Goal: Task Accomplishment & Management: Manage account settings

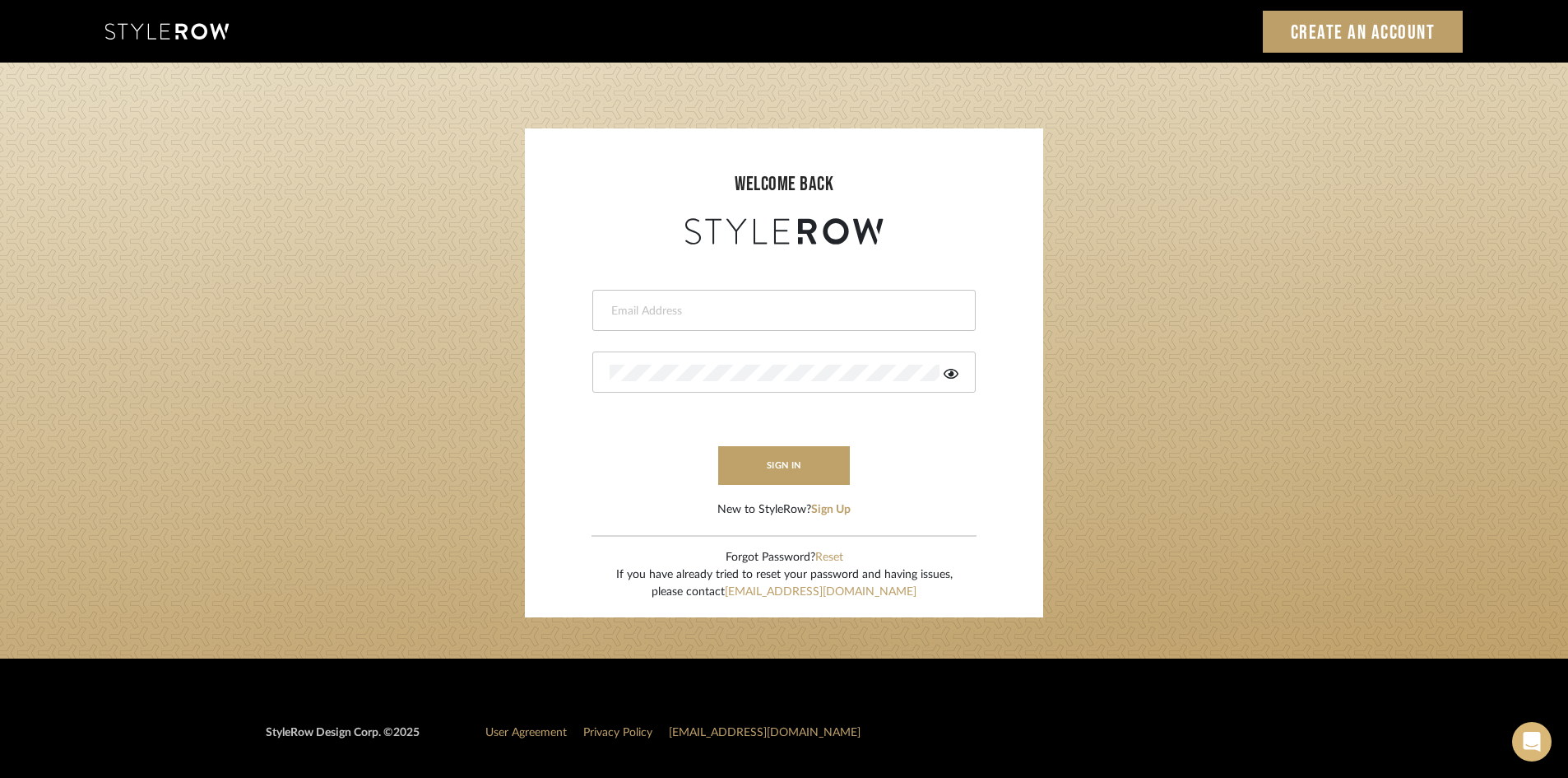
click at [665, 312] on input "email" at bounding box center [781, 311] width 345 height 16
type input "[PERSON_NAME][EMAIL_ADDRESS][DOMAIN_NAME]"
click at [802, 460] on button "sign in" at bounding box center [784, 465] width 132 height 39
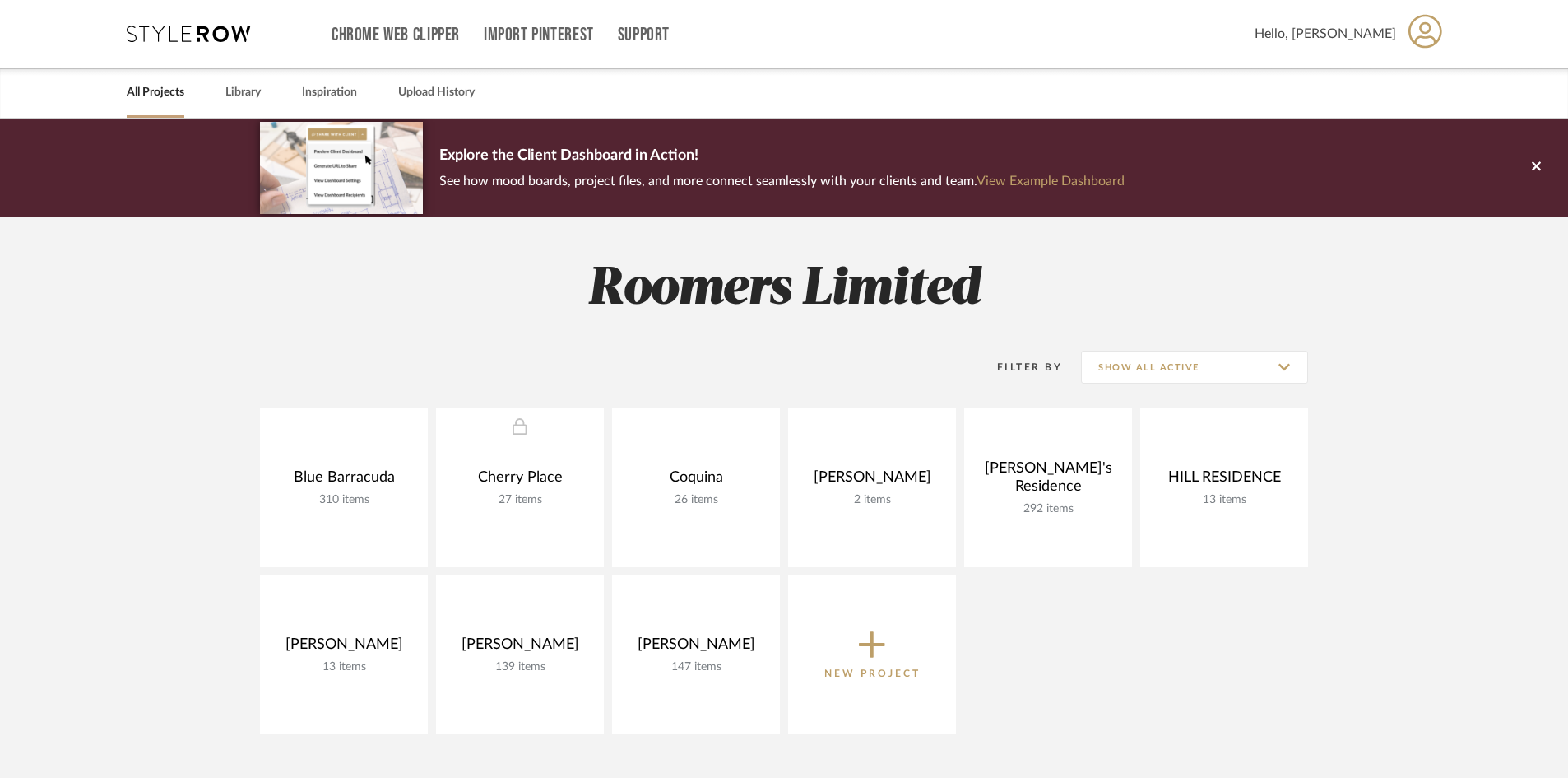
click at [1362, 36] on span "Hello, [PERSON_NAME]" at bounding box center [1326, 33] width 141 height 20
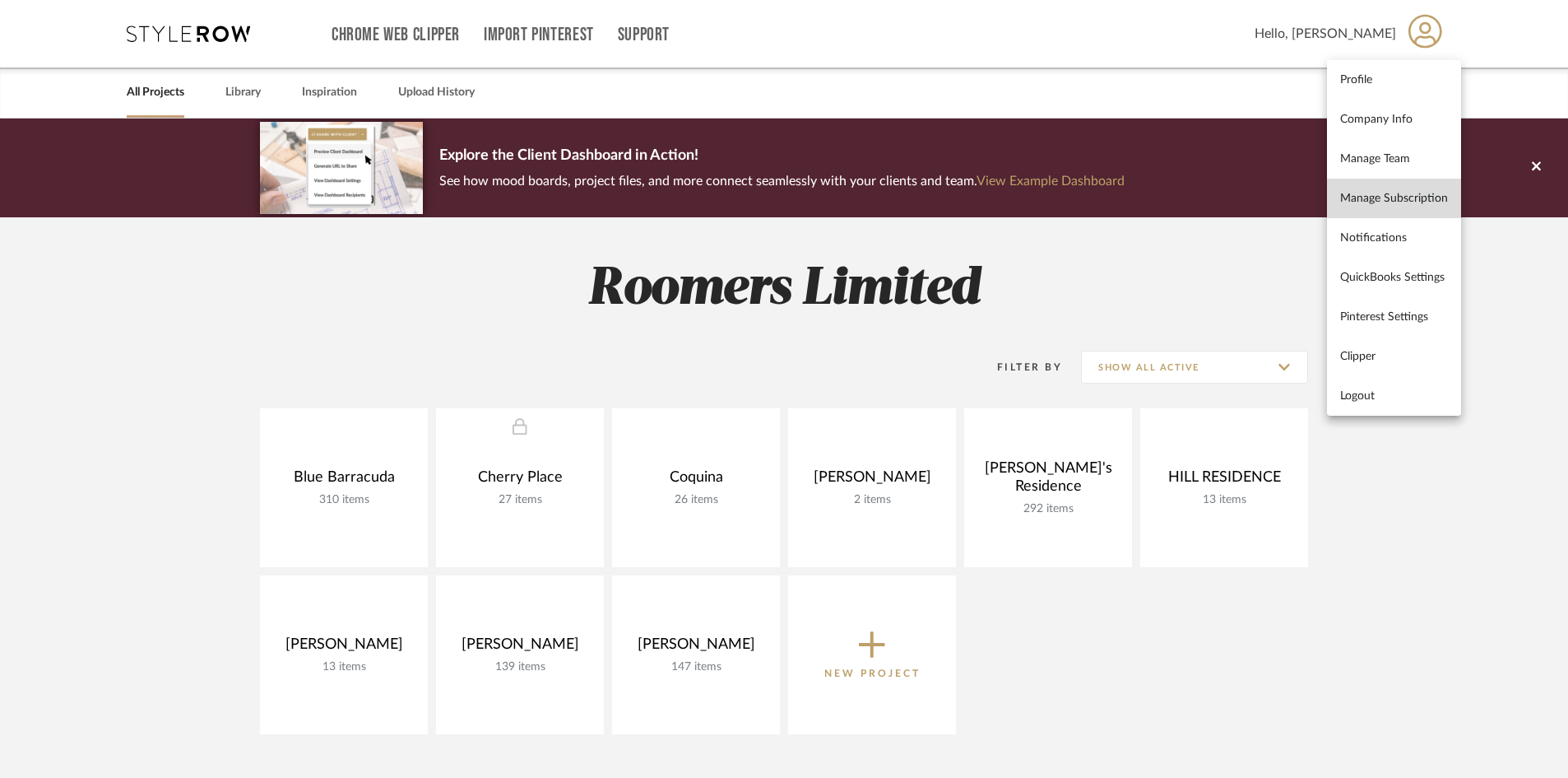
click at [1412, 203] on span "Manage Subscription" at bounding box center [1393, 197] width 108 height 14
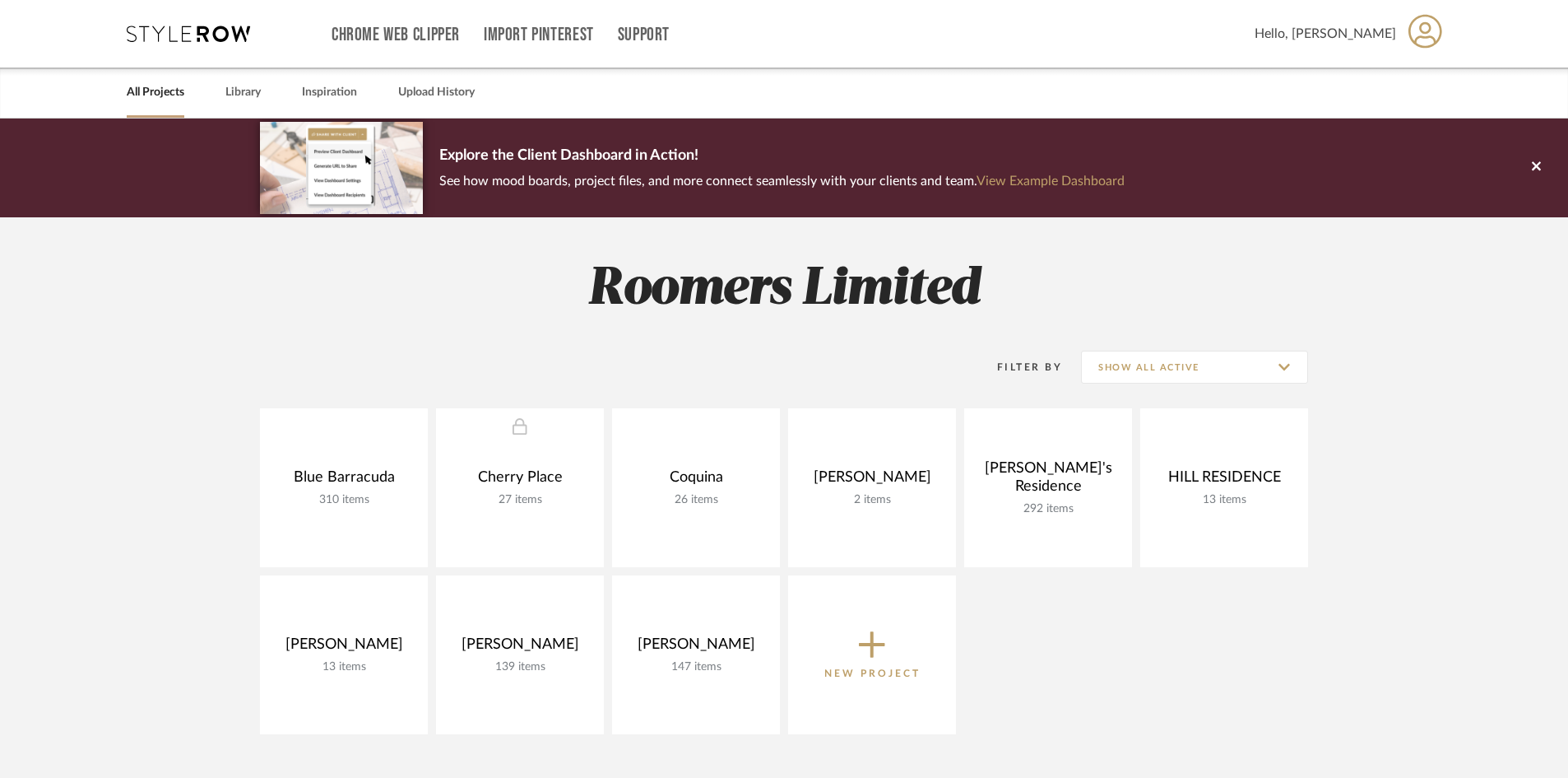
click at [1365, 32] on span "Hello, [PERSON_NAME]" at bounding box center [1326, 33] width 141 height 20
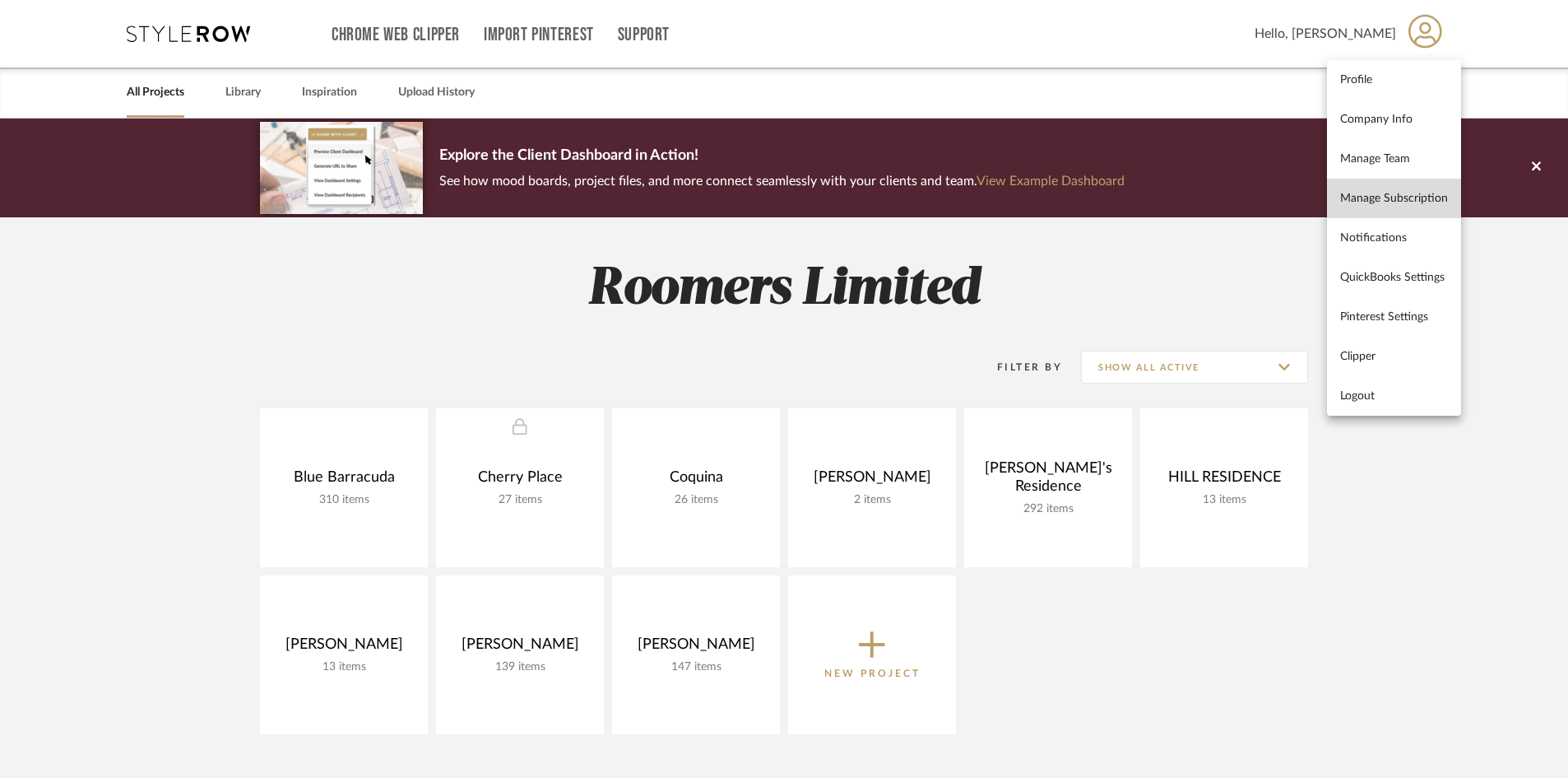
click at [1395, 198] on span "Manage Subscription" at bounding box center [1393, 197] width 108 height 14
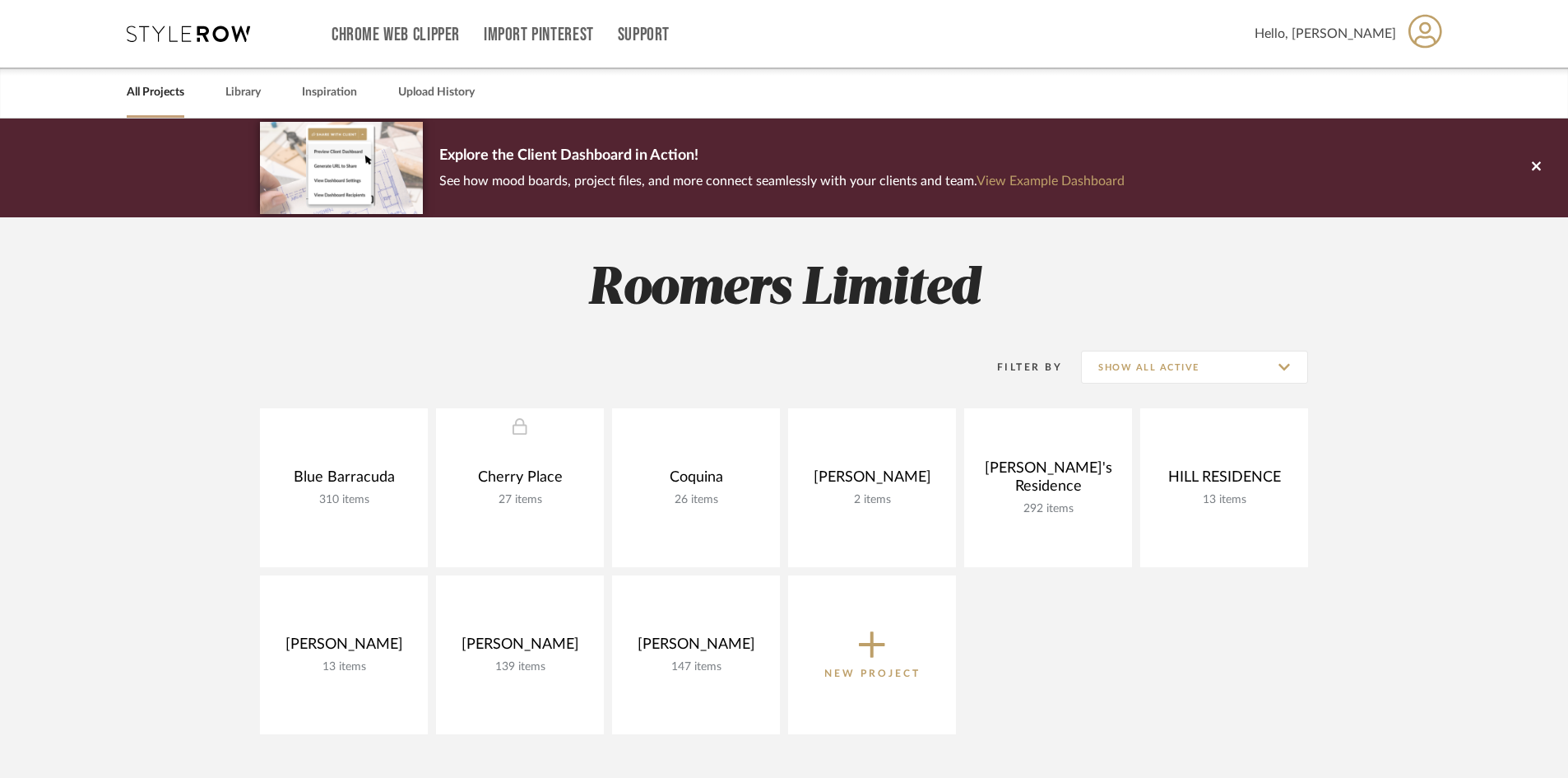
click at [1376, 35] on span "Hello, [PERSON_NAME]" at bounding box center [1326, 33] width 141 height 20
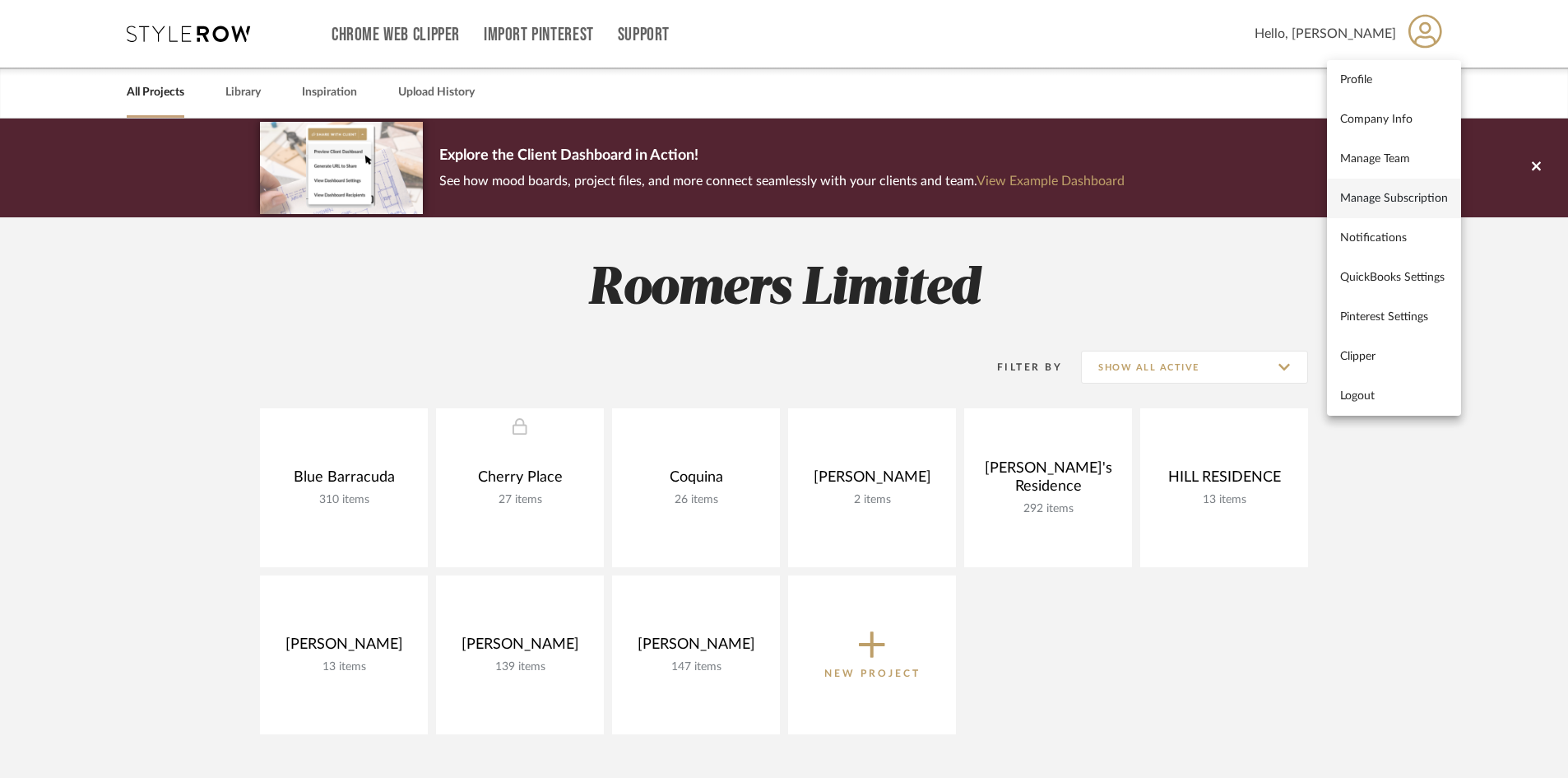
click at [1383, 196] on span "Manage Subscription" at bounding box center [1393, 197] width 108 height 14
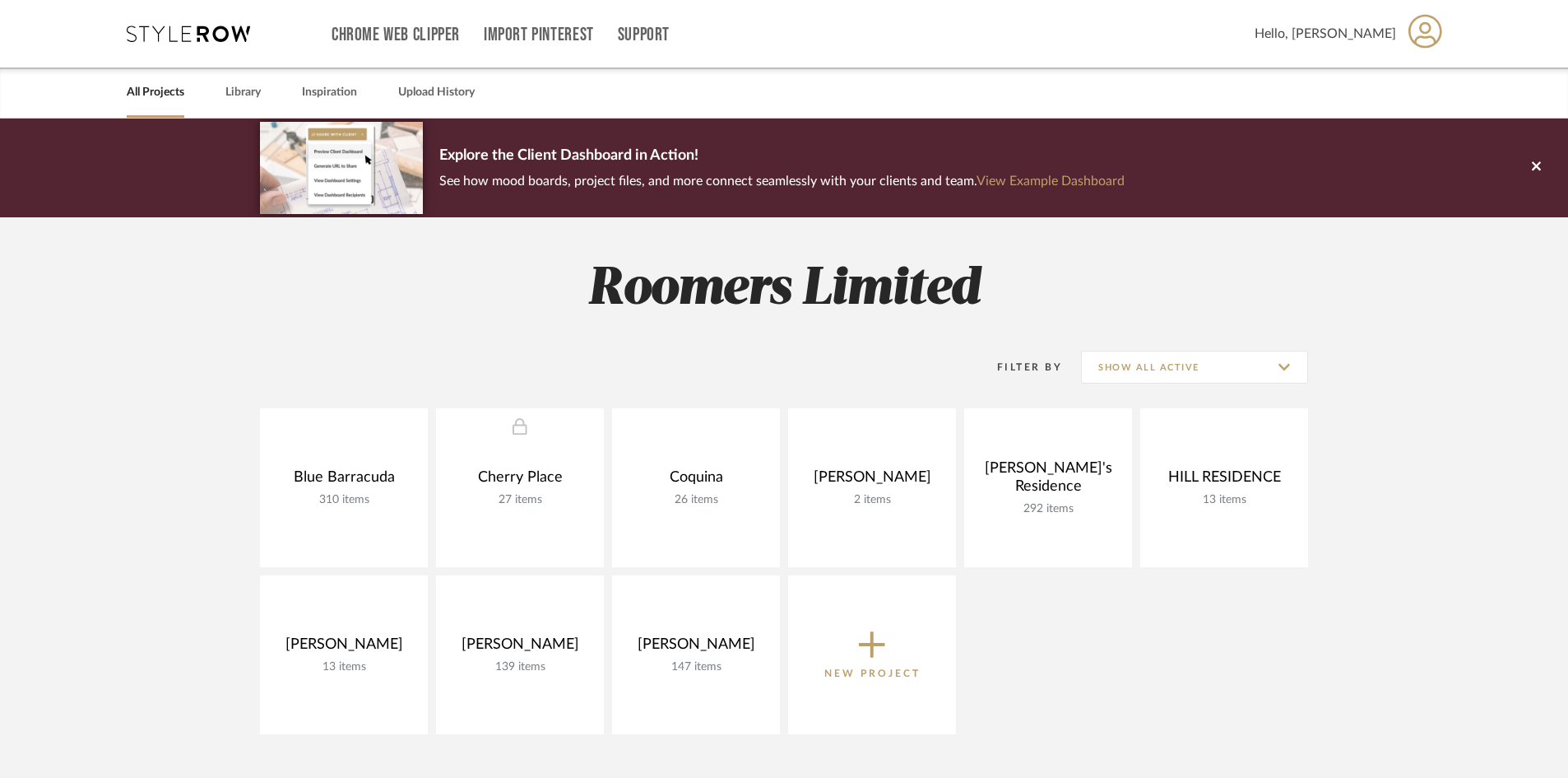
click at [1355, 33] on span "Hello, [PERSON_NAME]" at bounding box center [1326, 33] width 141 height 20
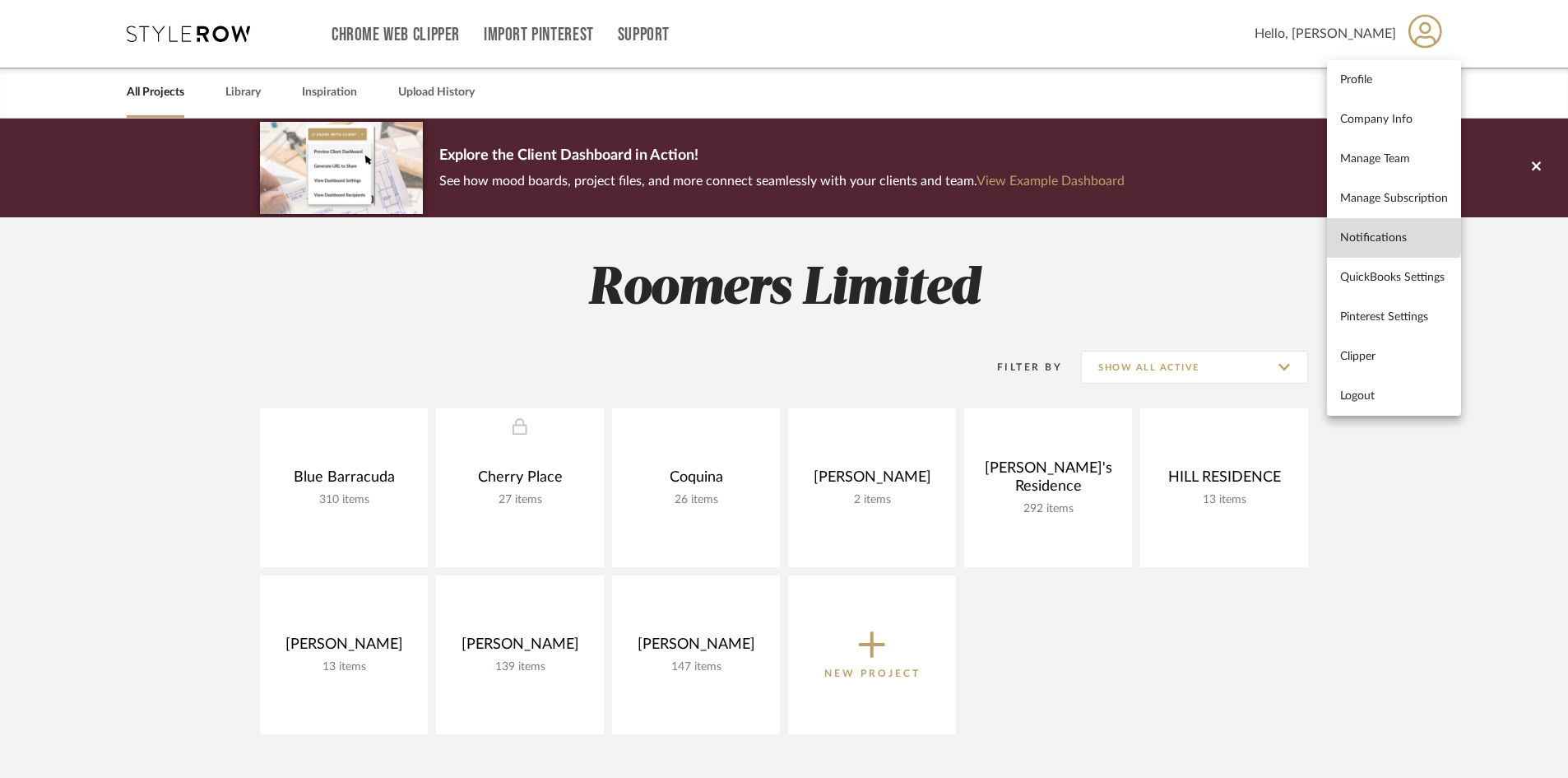
click at [1381, 235] on span "Notifications" at bounding box center [1393, 237] width 108 height 14
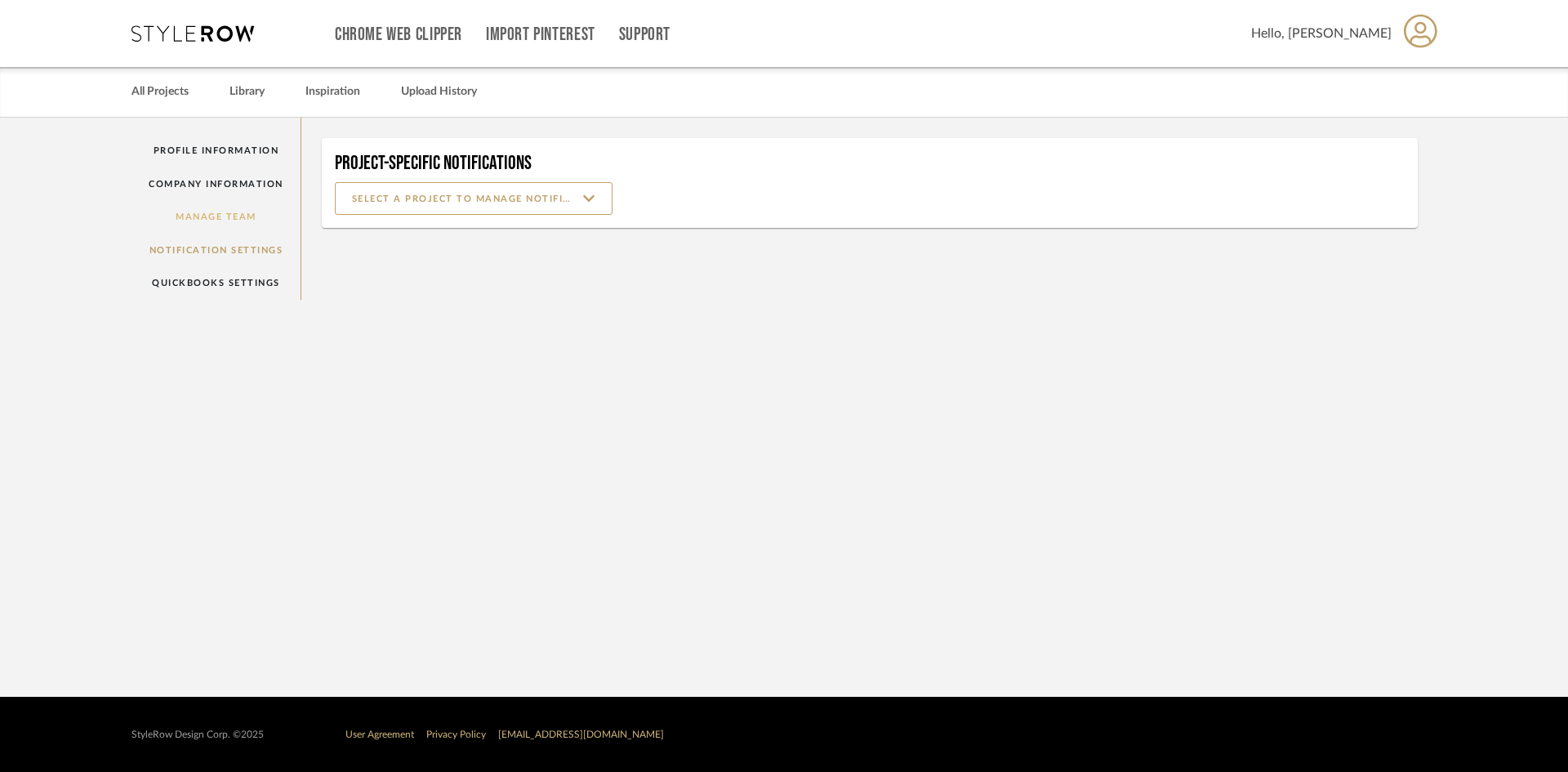
click at [237, 215] on link "Manage Team" at bounding box center [215, 216] width 169 height 33
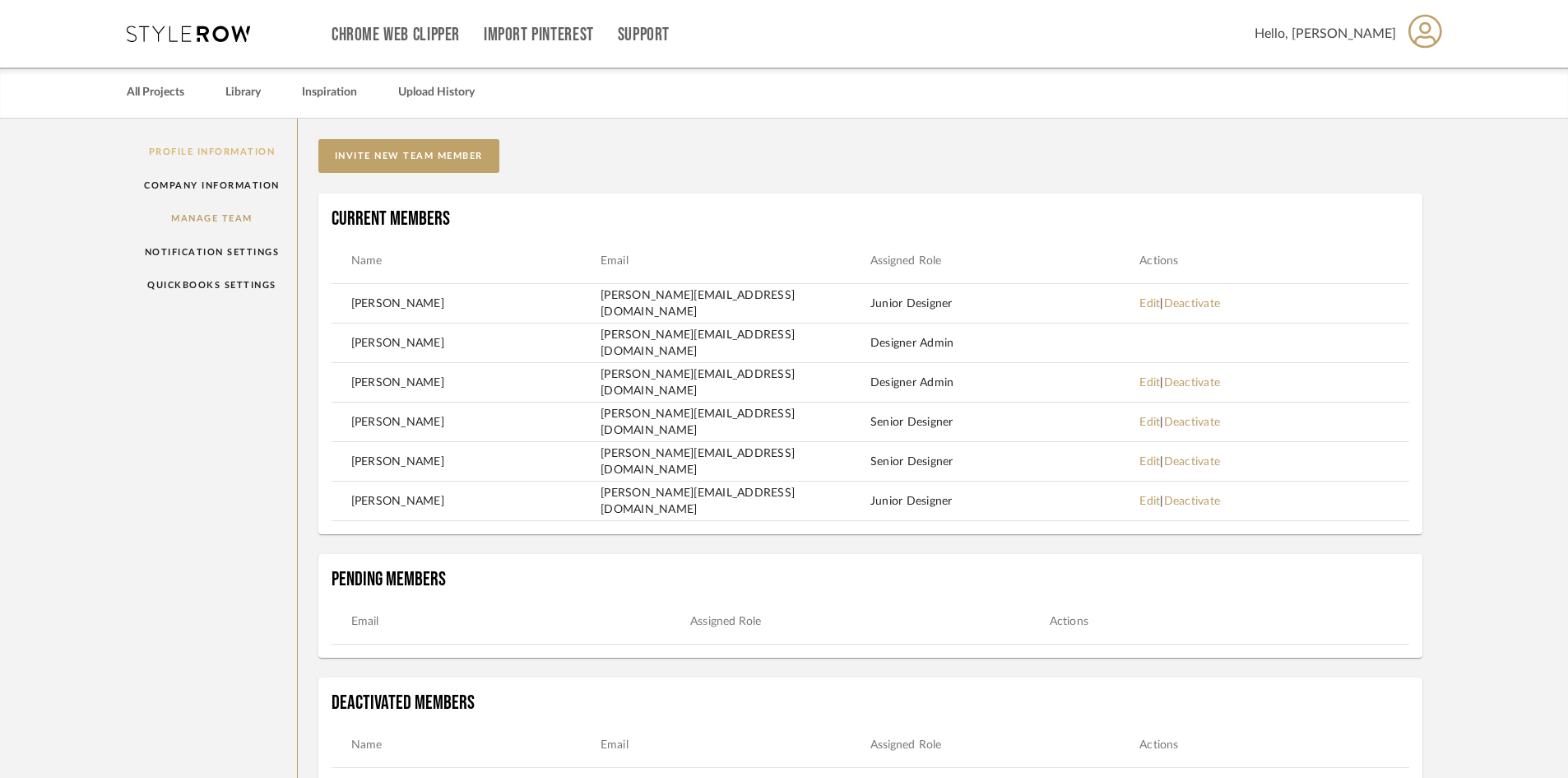
click at [241, 148] on link "Profile Information" at bounding box center [212, 151] width 170 height 33
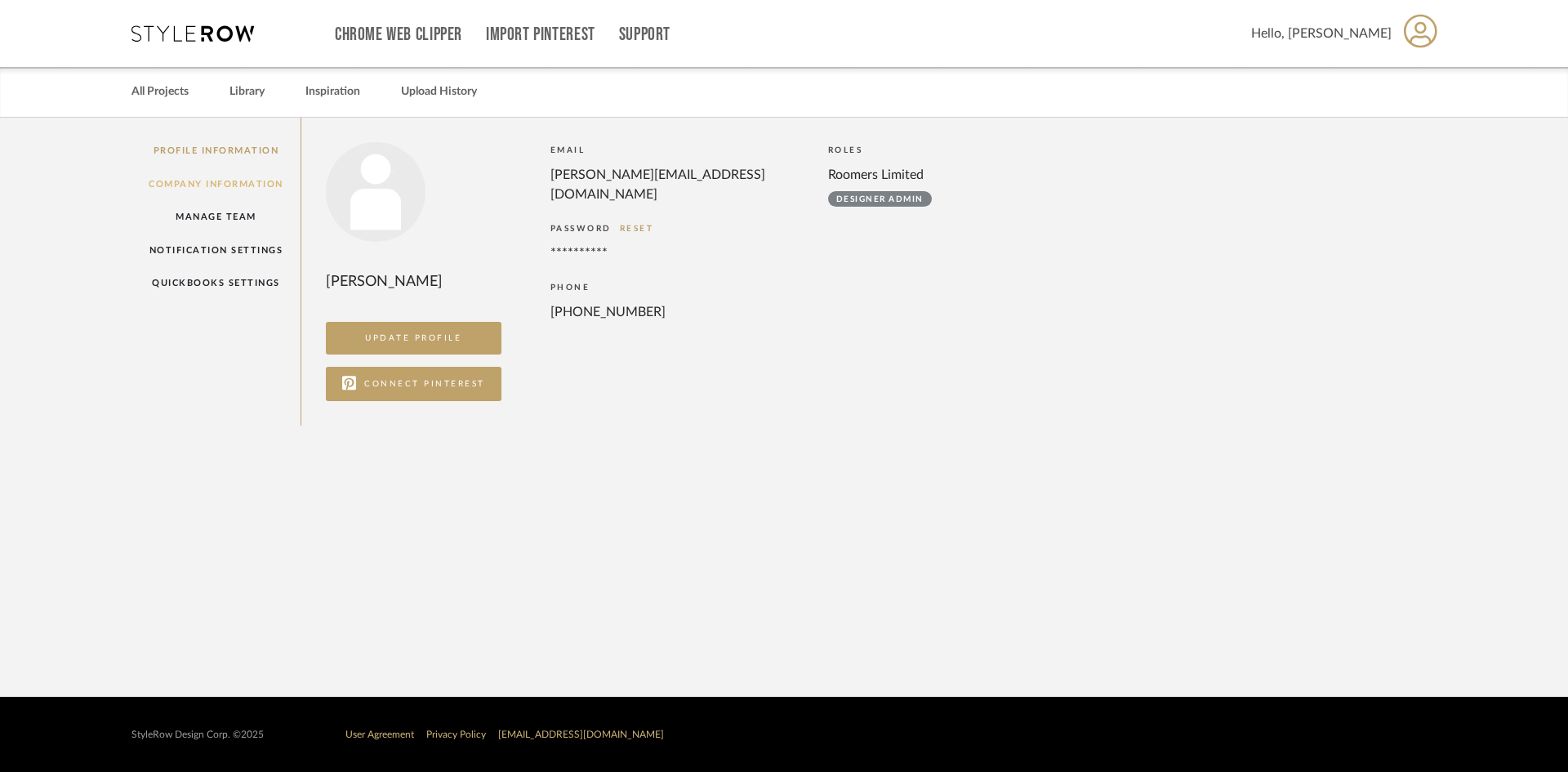
click at [248, 182] on link "Company Information" at bounding box center [215, 184] width 169 height 33
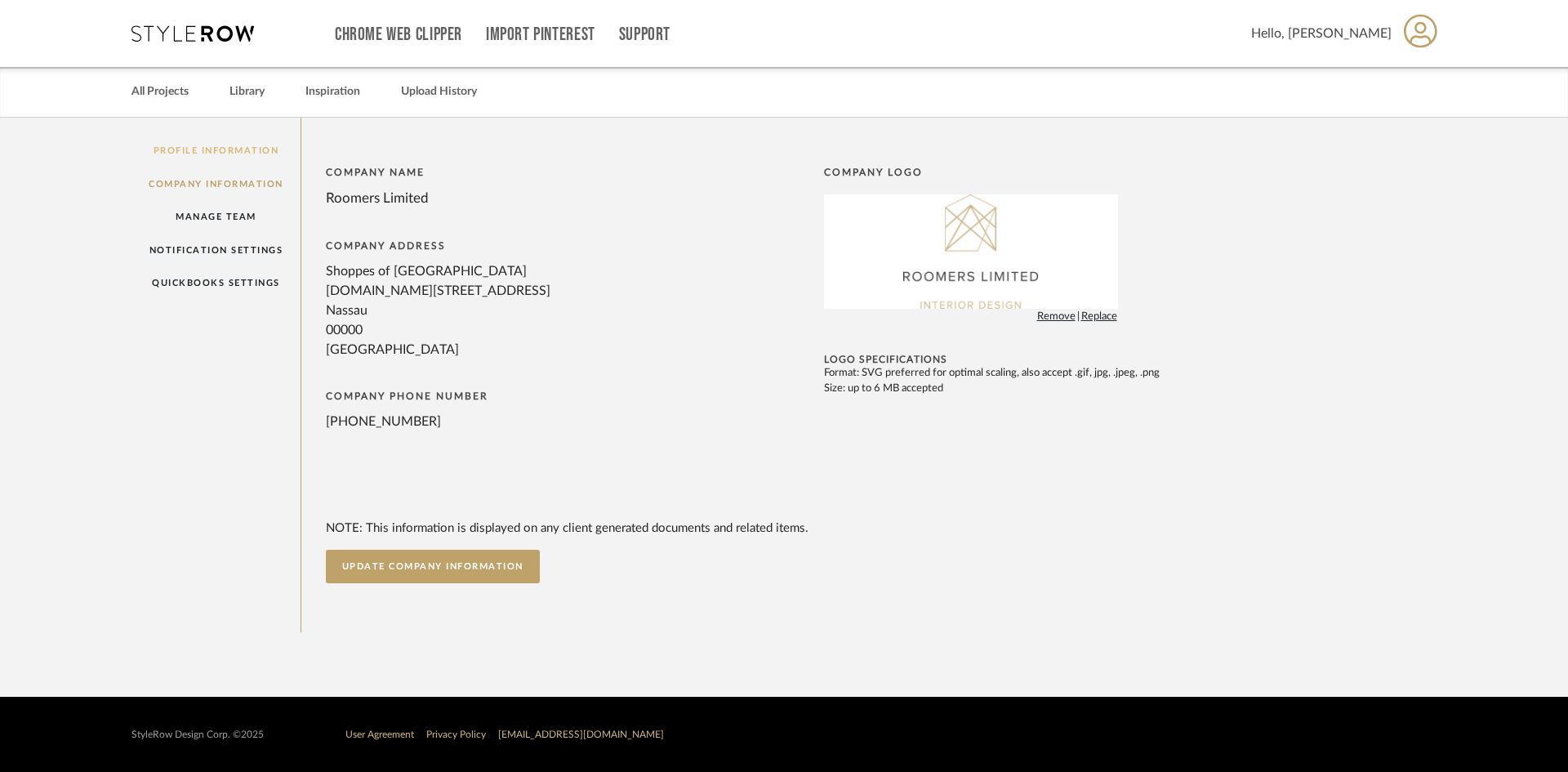
click at [213, 154] on link "Profile Information" at bounding box center [215, 150] width 169 height 33
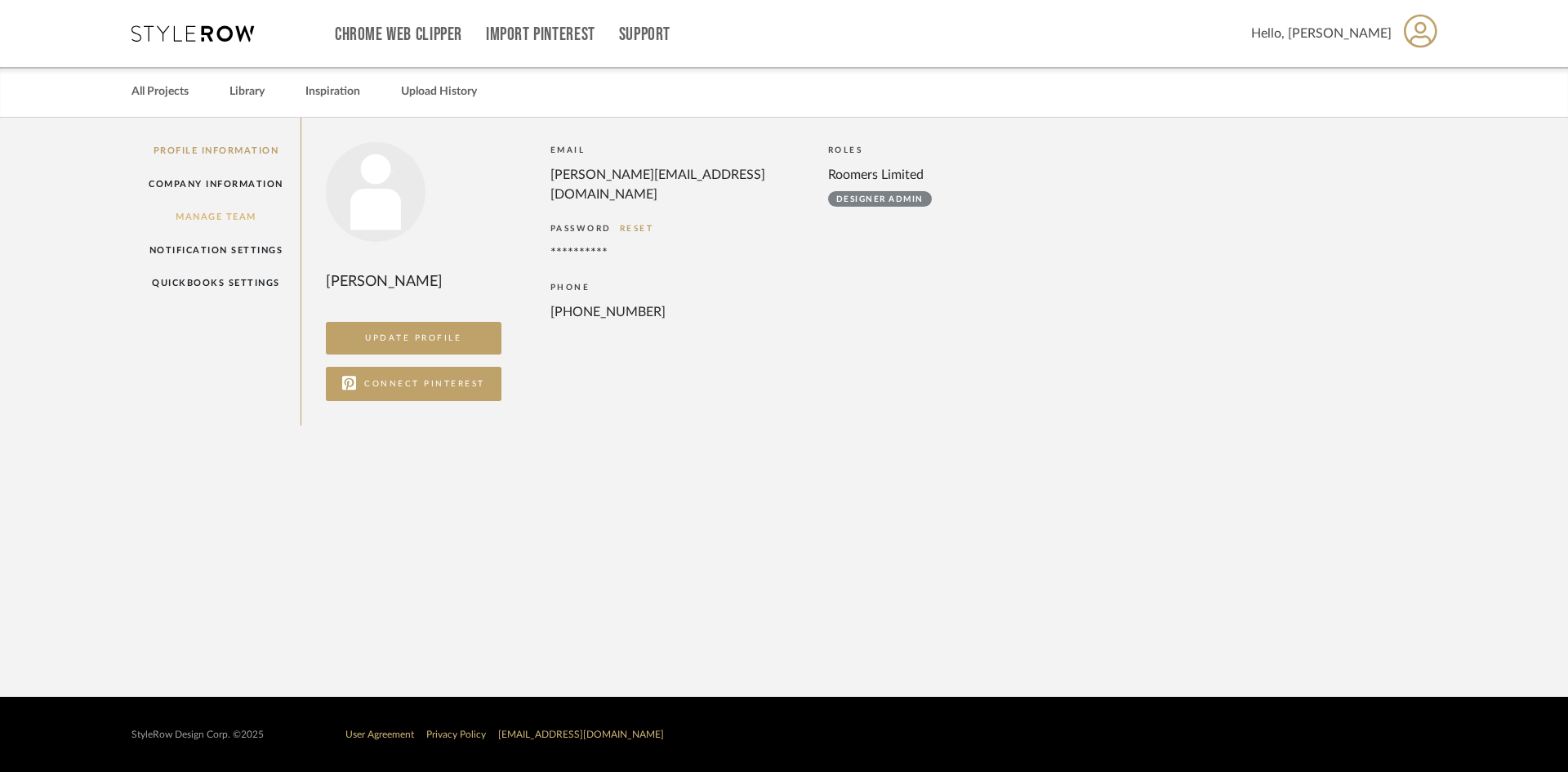
click at [223, 212] on link "Manage Team" at bounding box center [215, 216] width 169 height 33
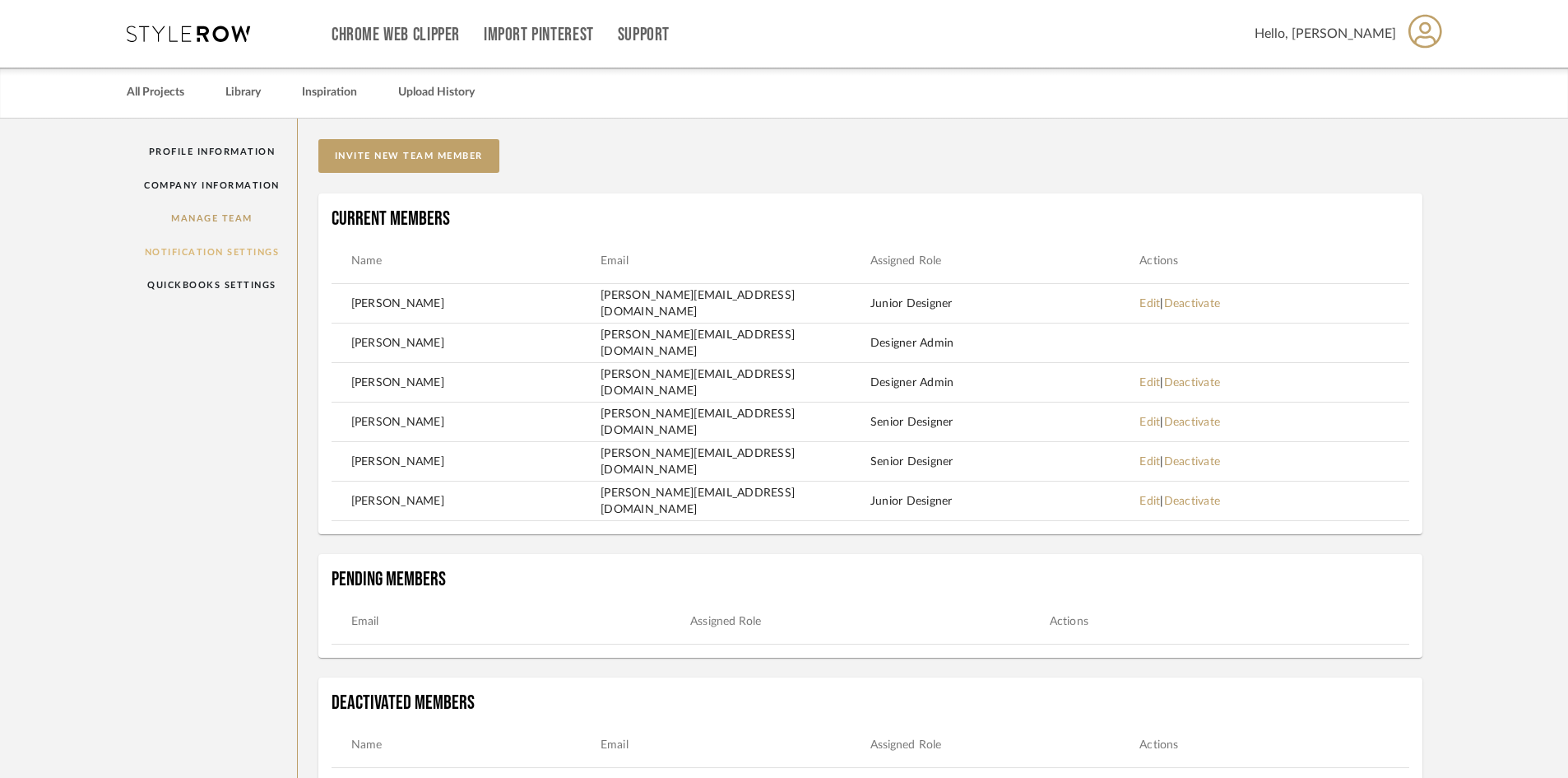
click at [211, 251] on link "Notification Settings" at bounding box center [212, 251] width 170 height 33
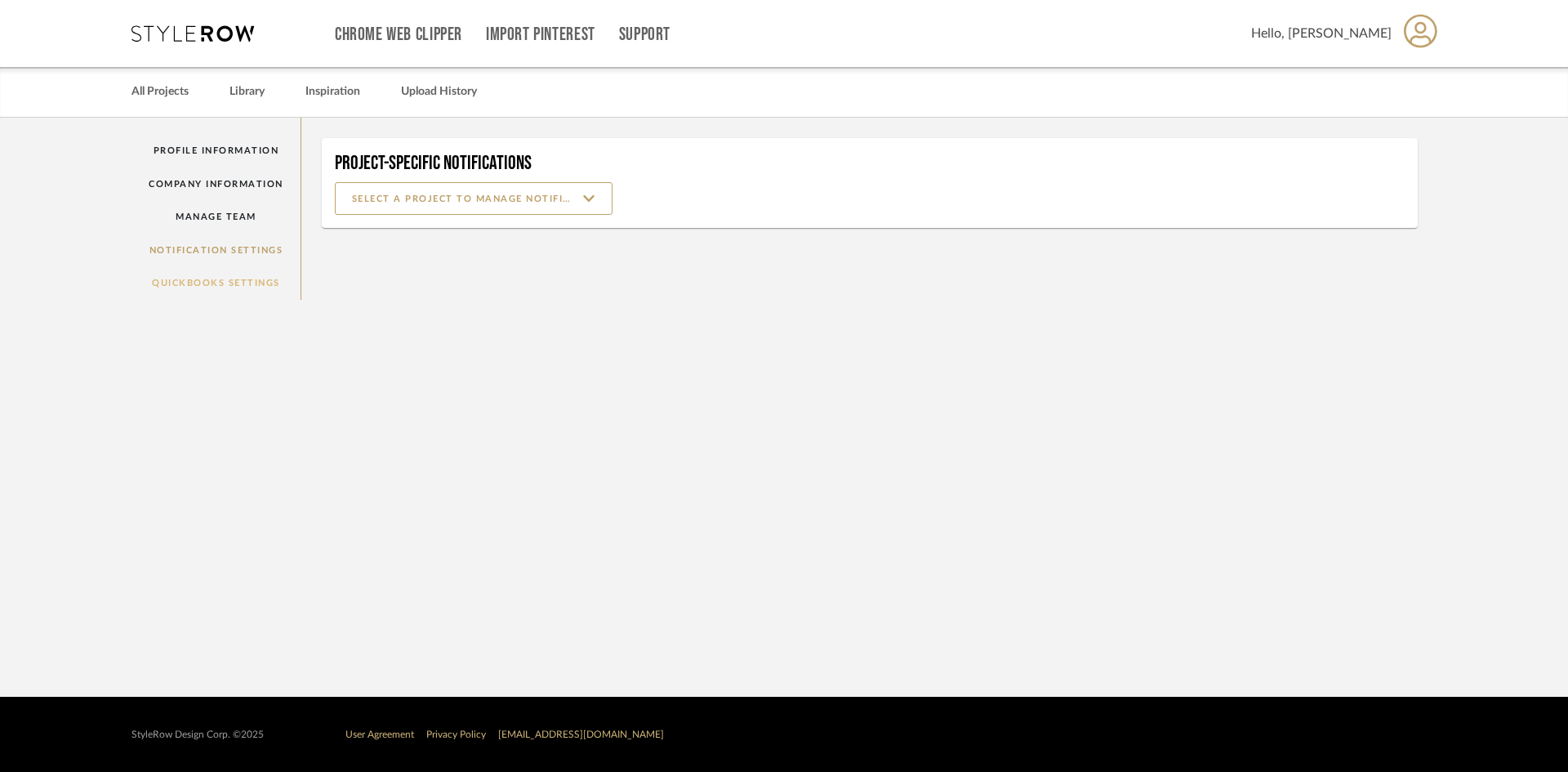
click at [212, 275] on link "QuickBooks Settings" at bounding box center [215, 283] width 169 height 33
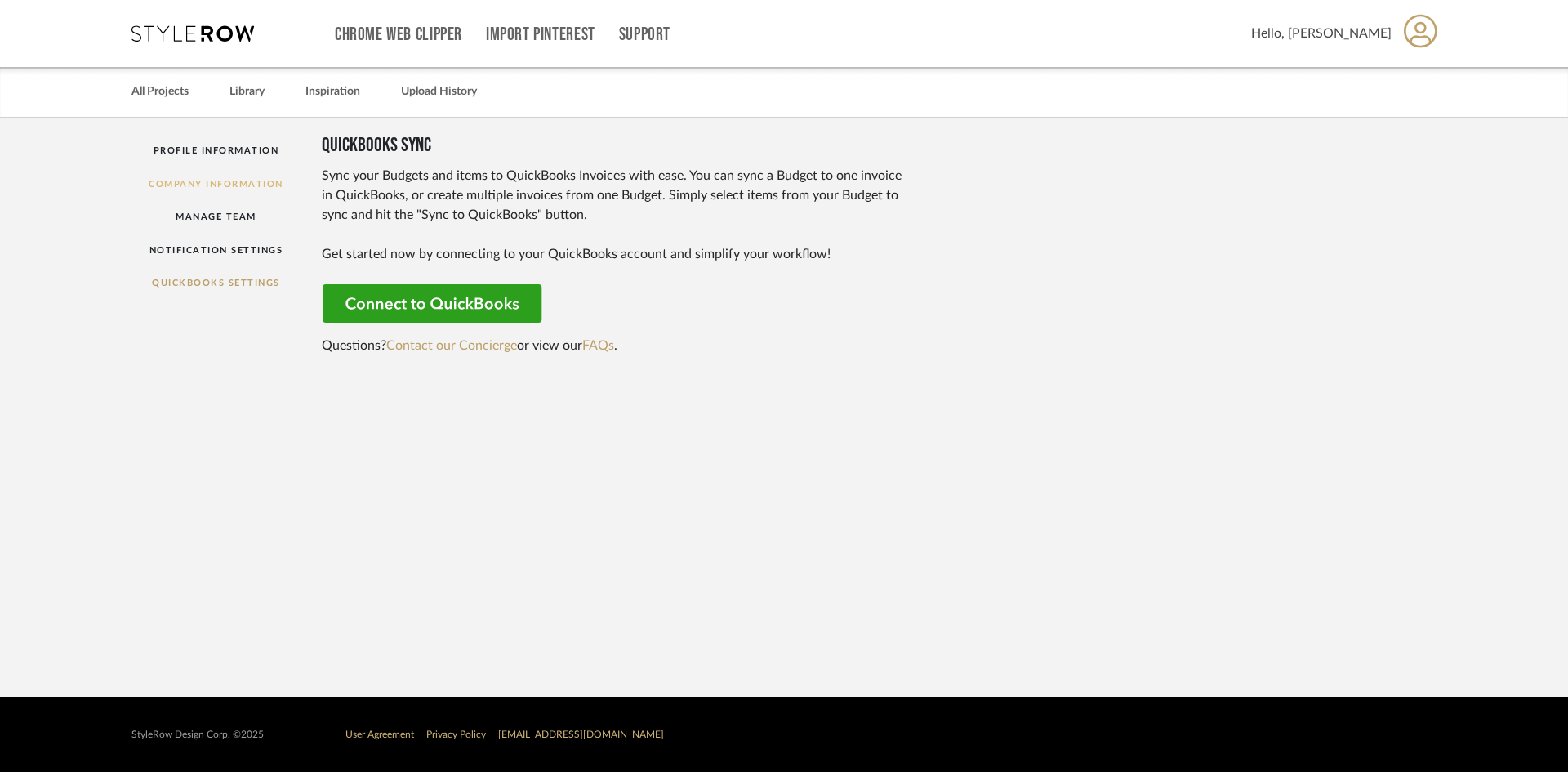
click at [227, 184] on link "Company Information" at bounding box center [215, 184] width 169 height 33
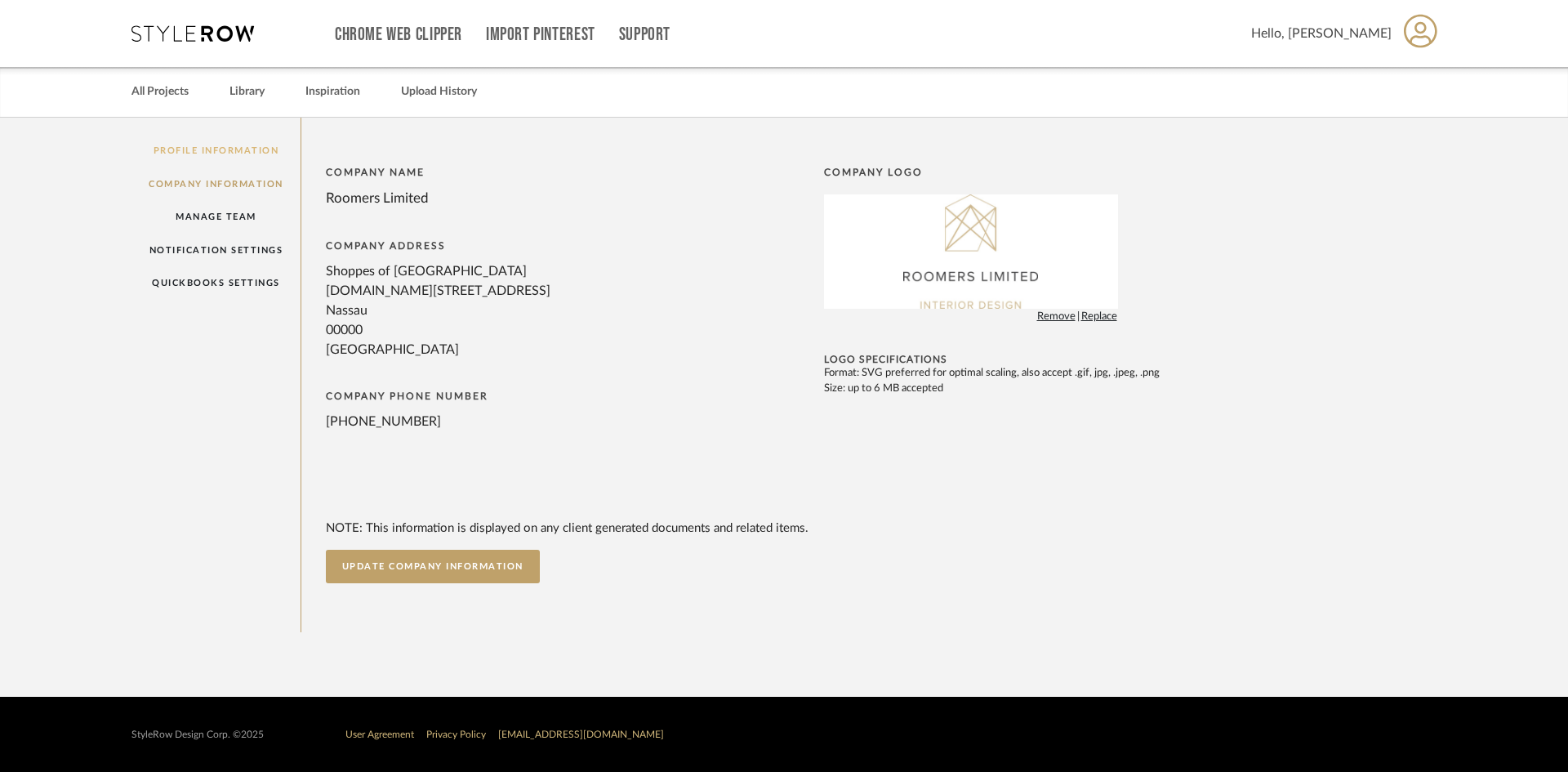
click at [225, 150] on link "Profile Information" at bounding box center [215, 150] width 169 height 33
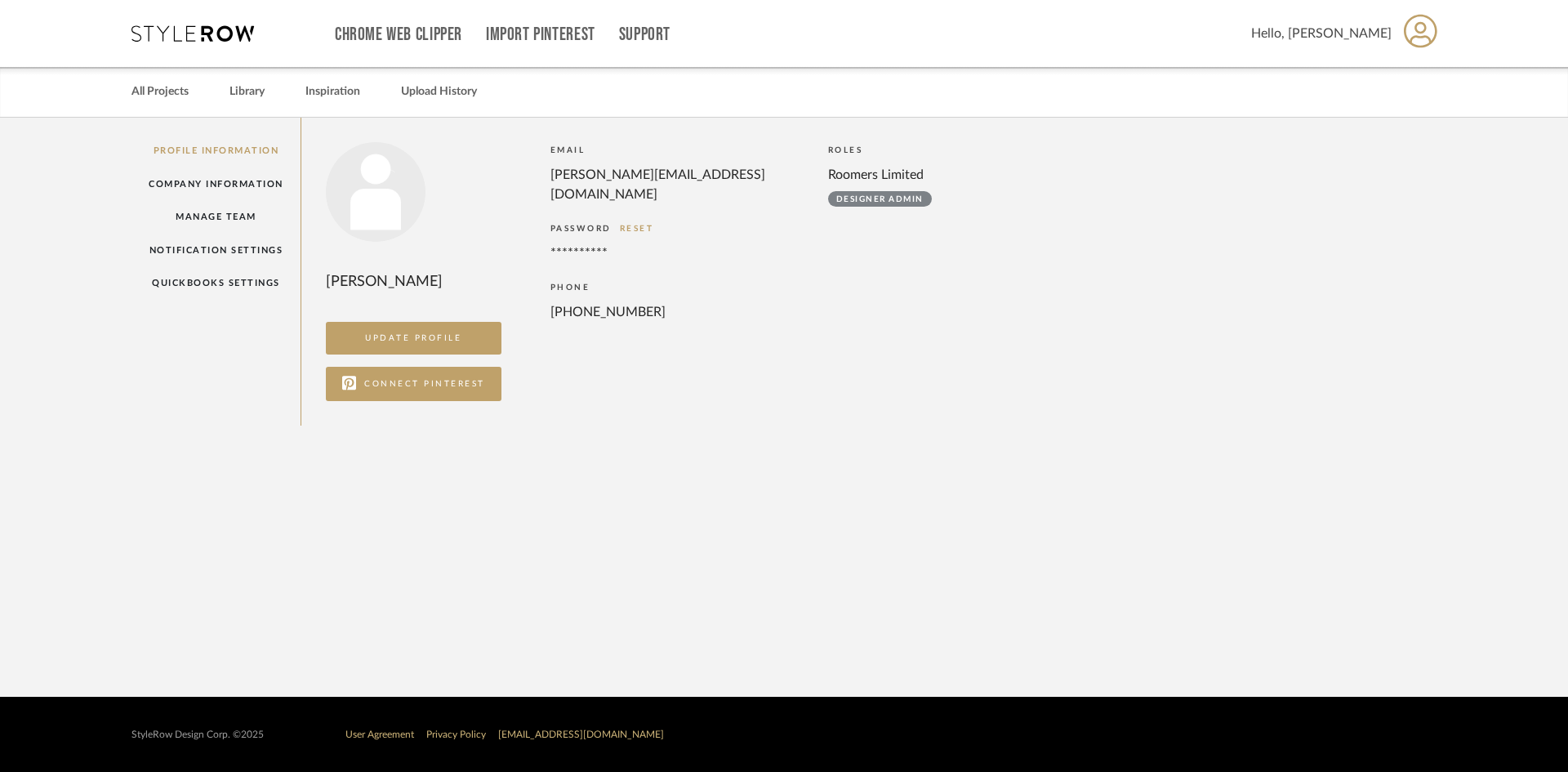
click at [1336, 31] on span "Hello, [PERSON_NAME]" at bounding box center [1321, 33] width 140 height 20
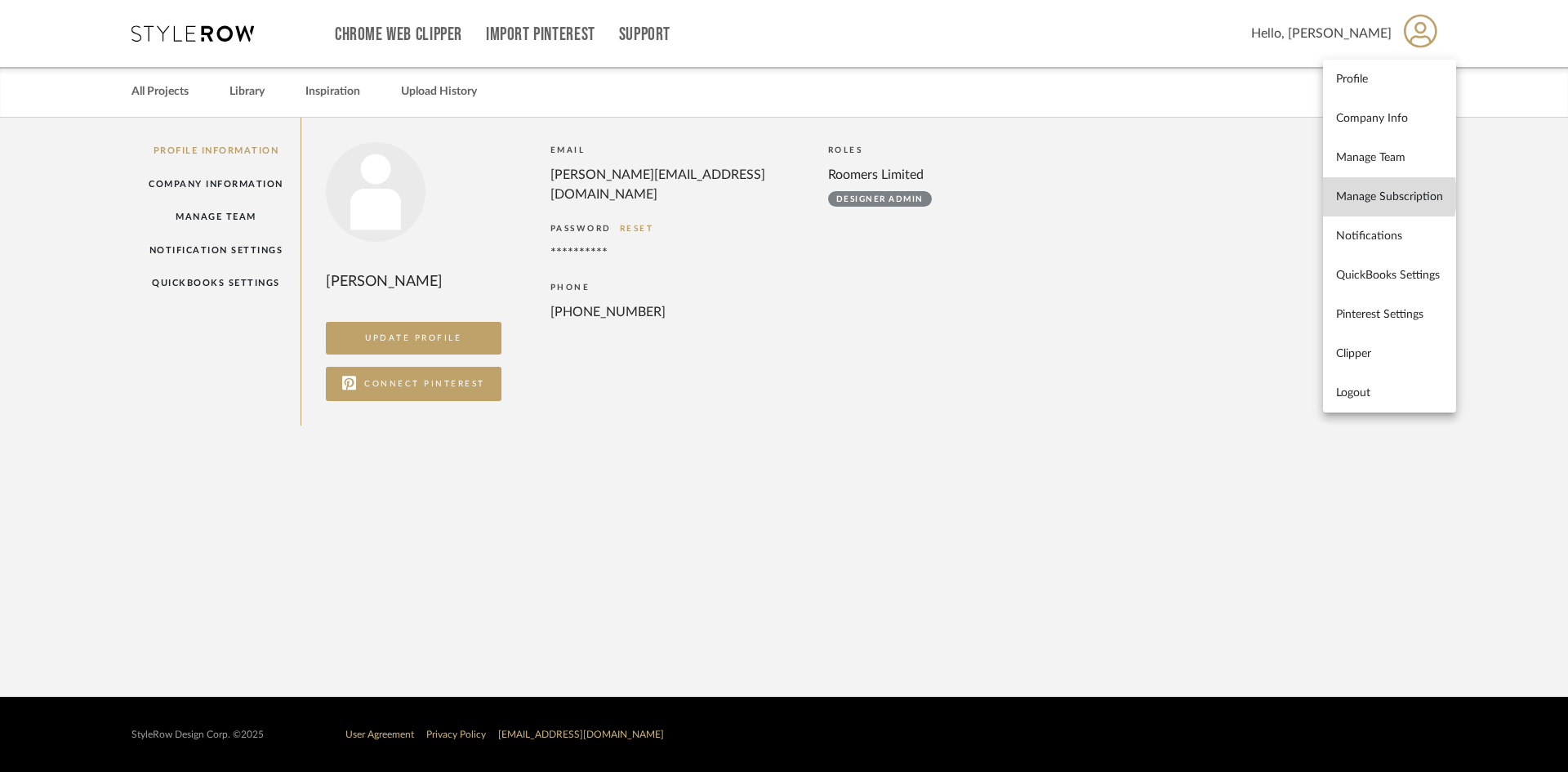
click at [1372, 195] on span "Manage Subscription" at bounding box center [1389, 196] width 107 height 13
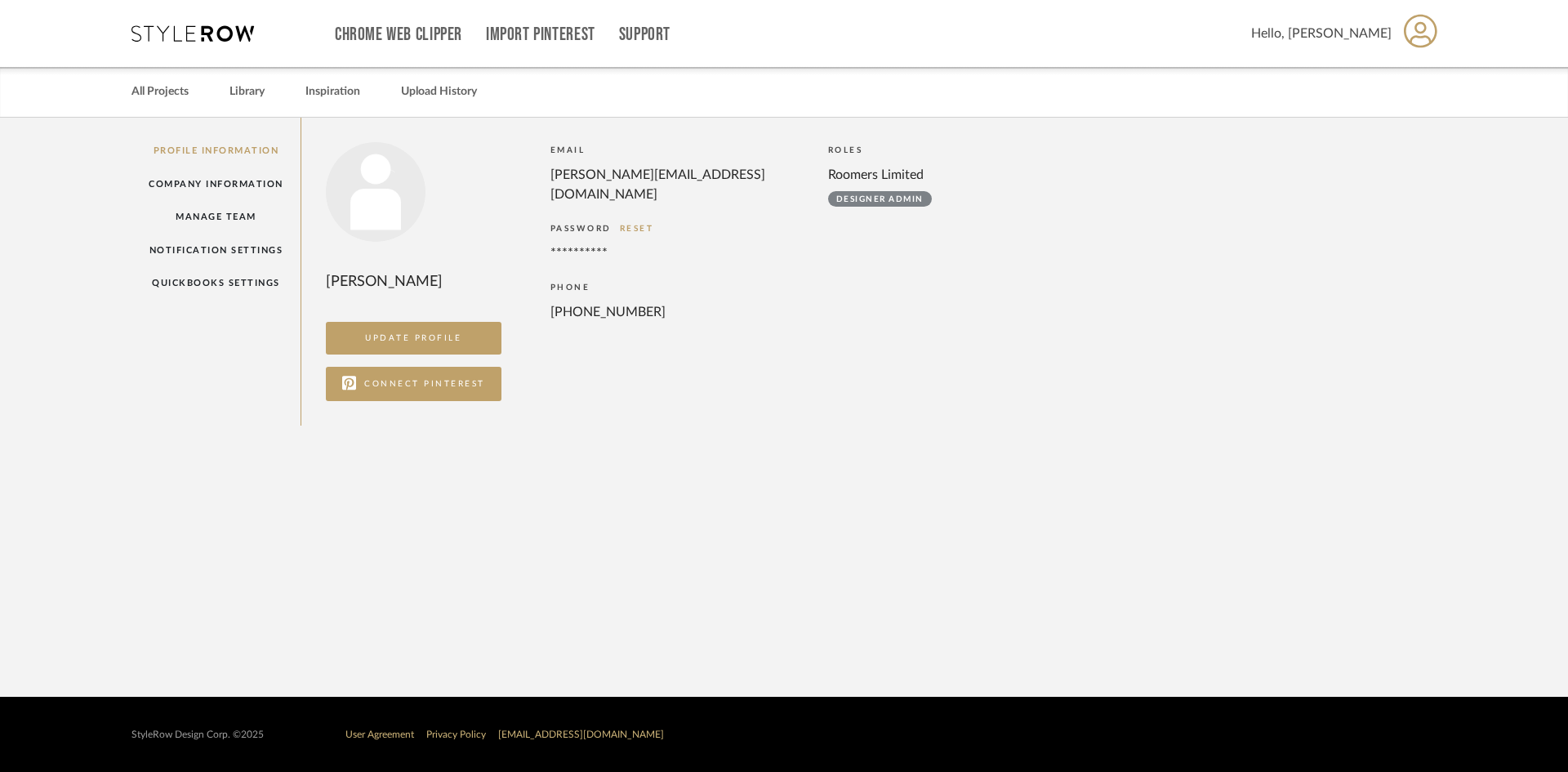
click at [1372, 33] on span "Hello, [PERSON_NAME]" at bounding box center [1321, 33] width 140 height 20
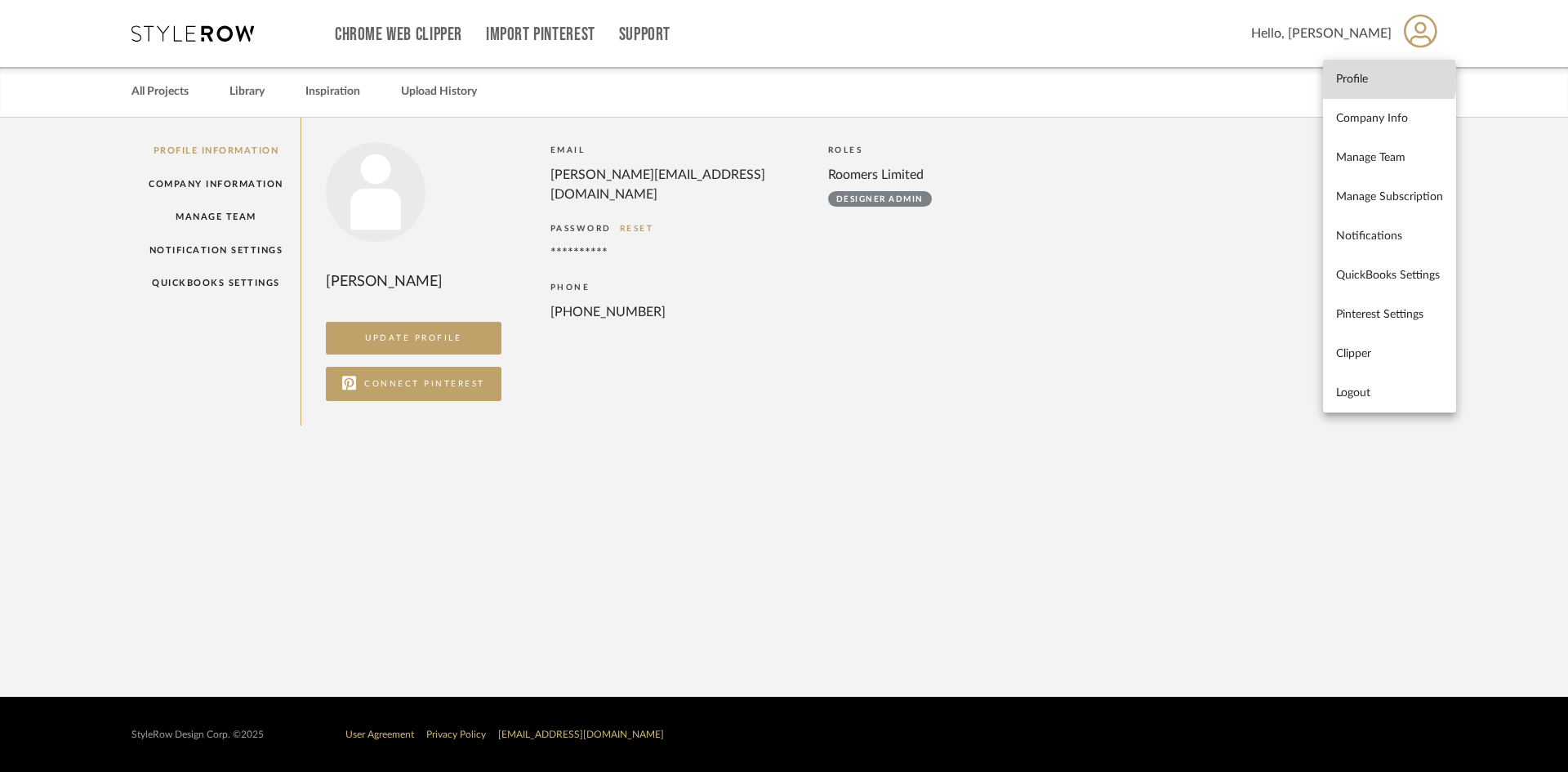
click at [1368, 77] on span "Profile" at bounding box center [1389, 78] width 107 height 13
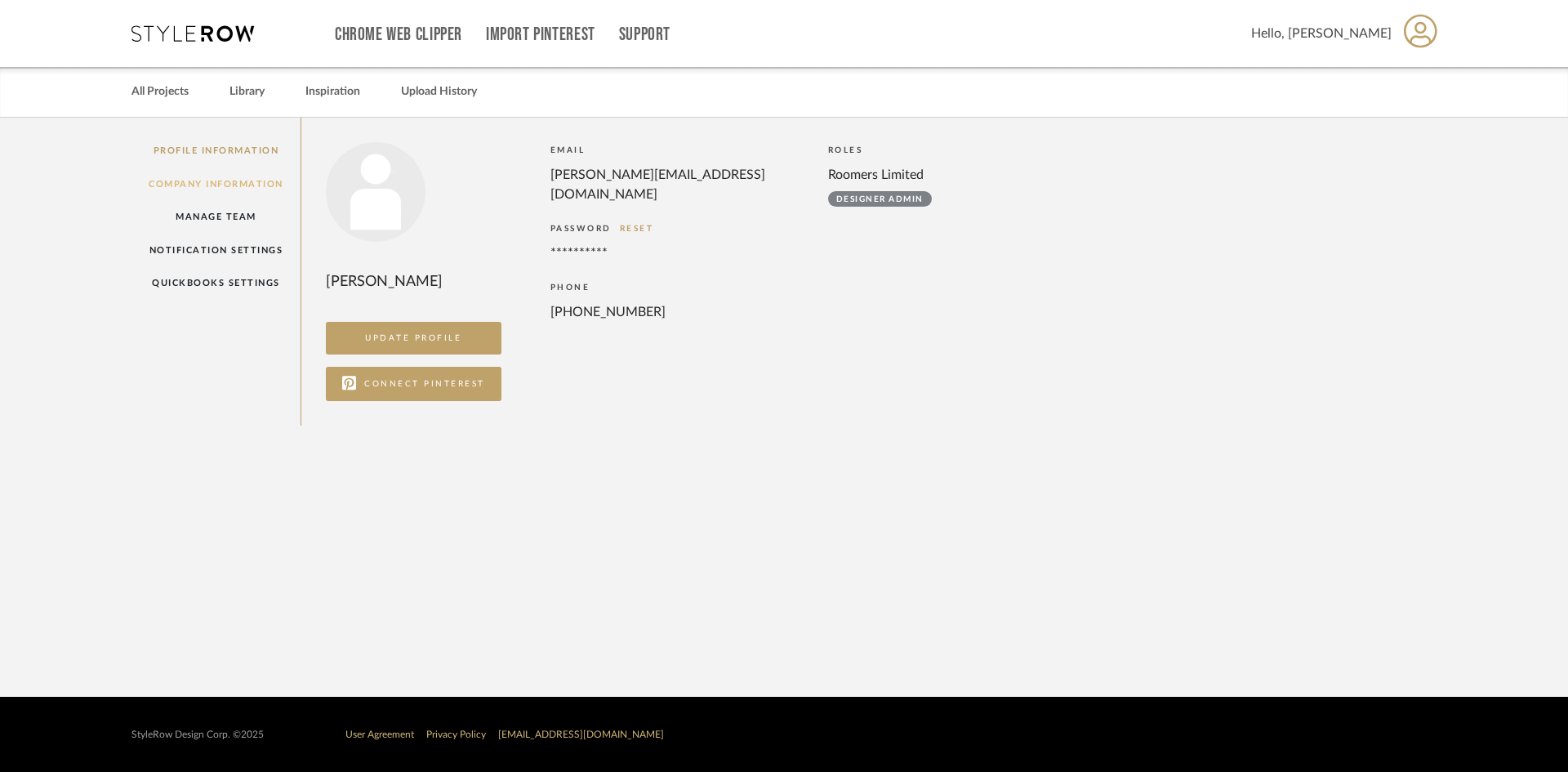
click at [263, 188] on link "Company Information" at bounding box center [215, 184] width 169 height 33
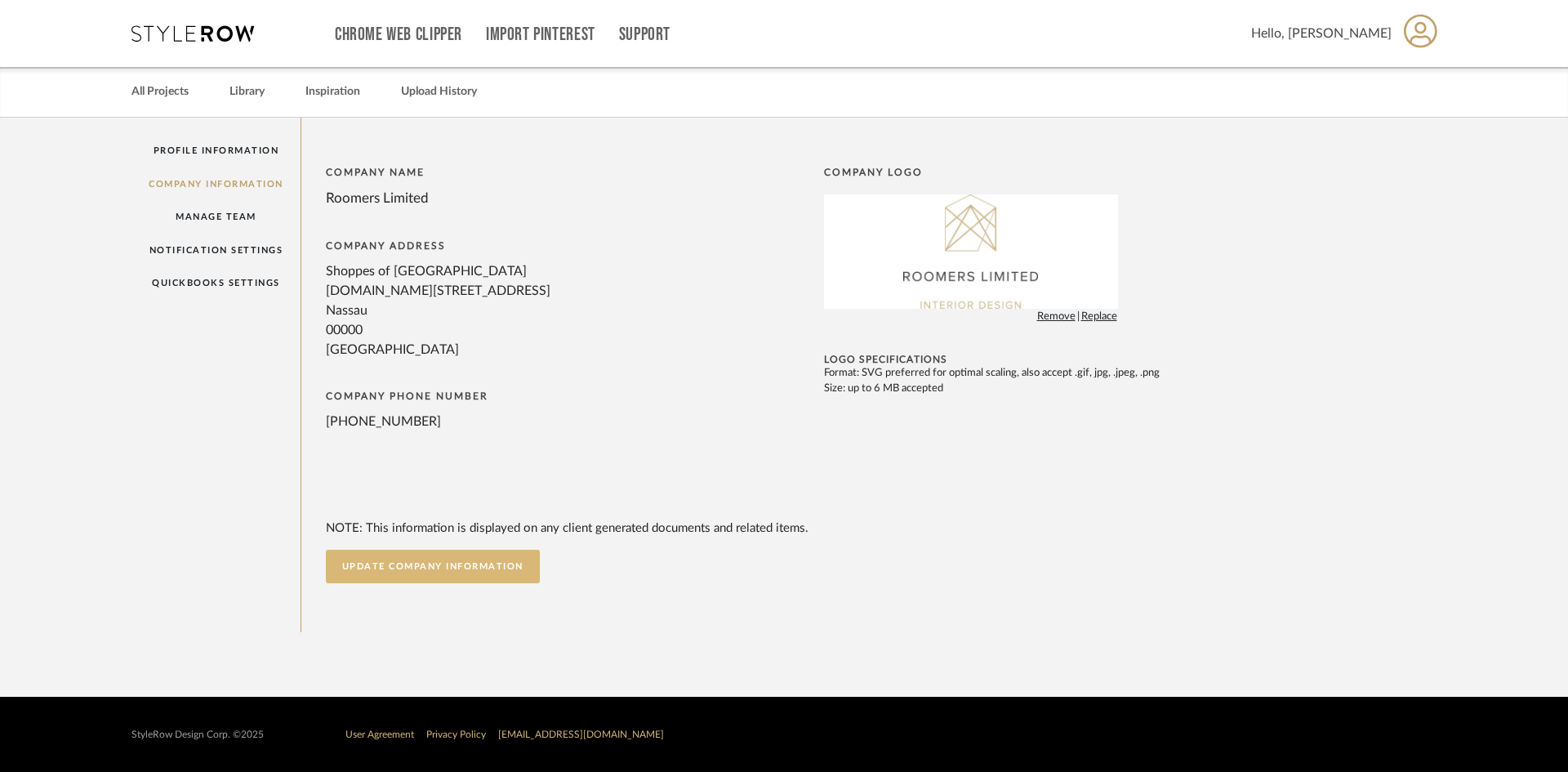
click at [504, 556] on button "UPDATE COMPANY INFORMATION" at bounding box center [433, 566] width 214 height 33
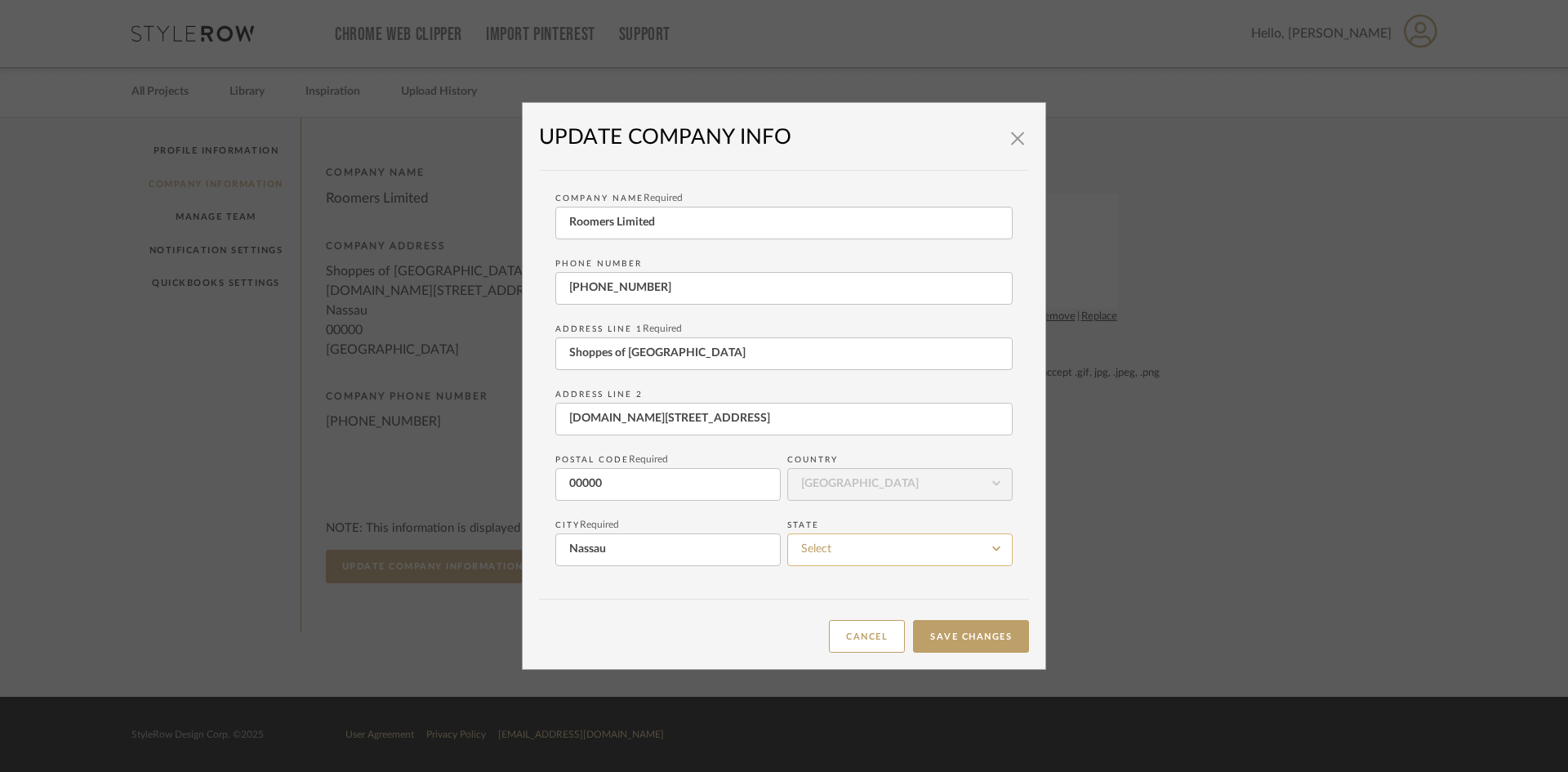
click at [830, 554] on input at bounding box center [899, 549] width 225 height 32
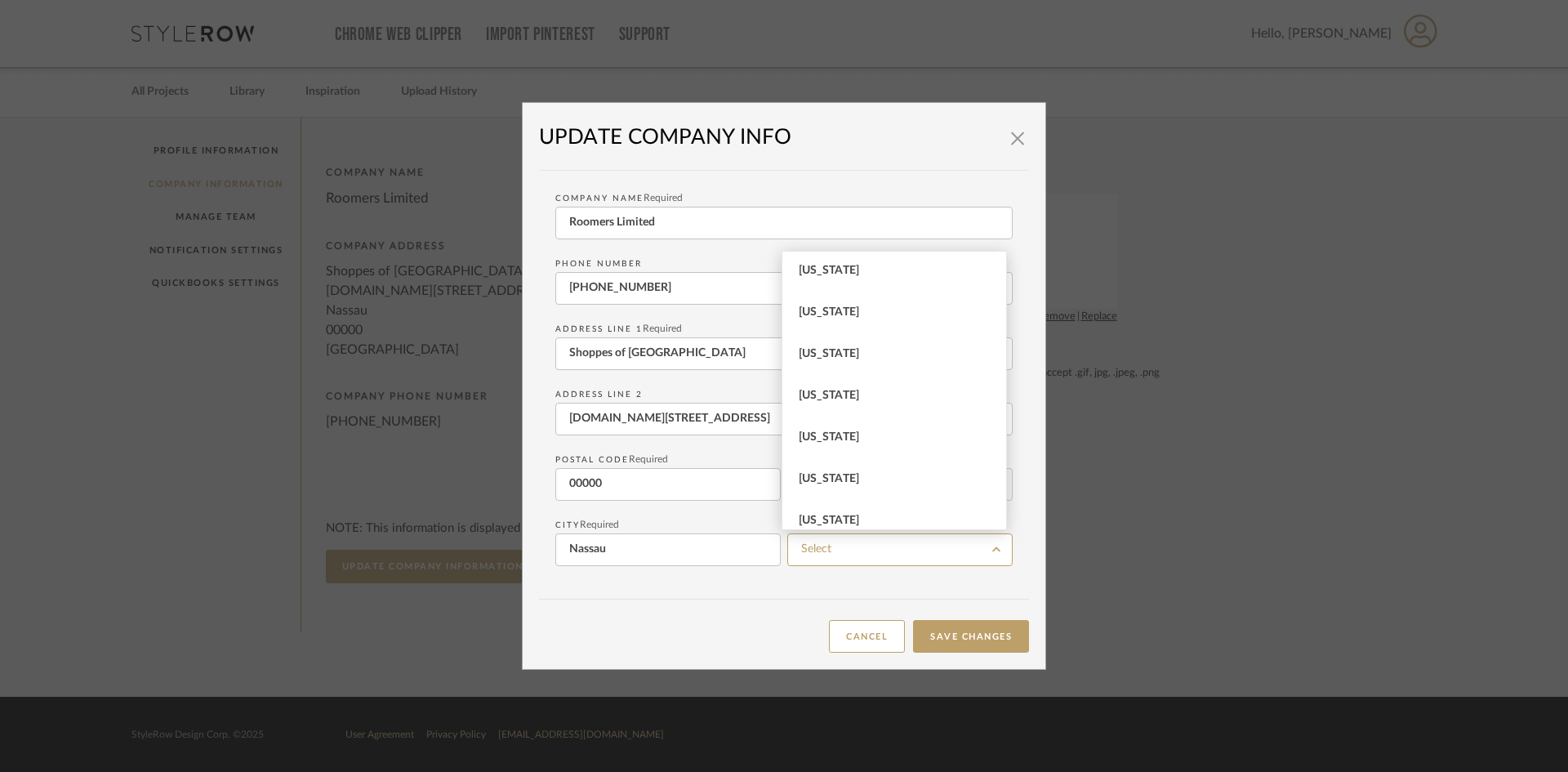
scroll to position [1847, 0]
click at [1102, 471] on div "× UPDATE COMPANY INFO Company Name Required Roomers Limited Phone number [PHONE…" at bounding box center [784, 386] width 1568 height 772
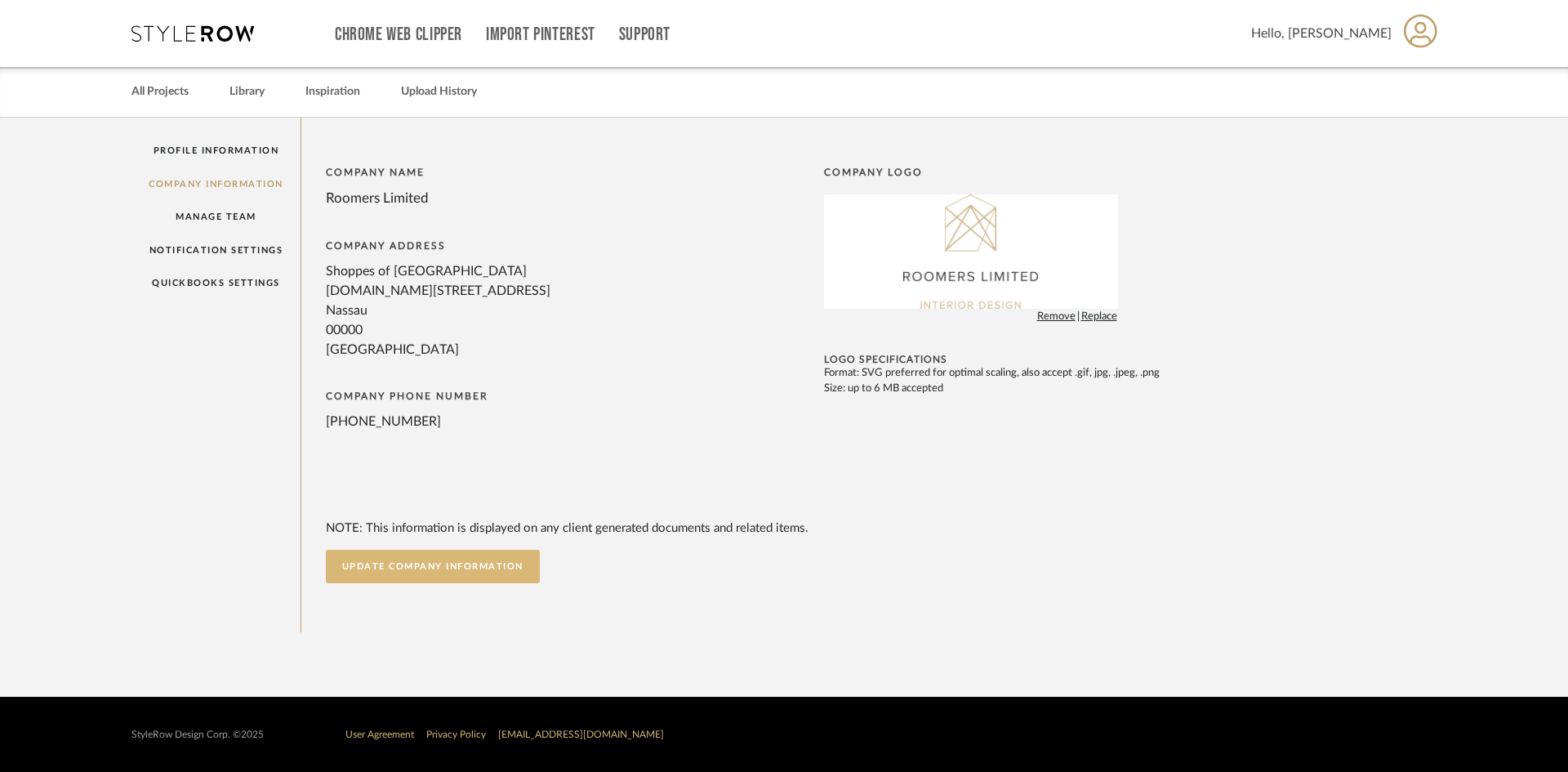
click at [440, 565] on button "UPDATE COMPANY INFORMATION" at bounding box center [433, 566] width 214 height 33
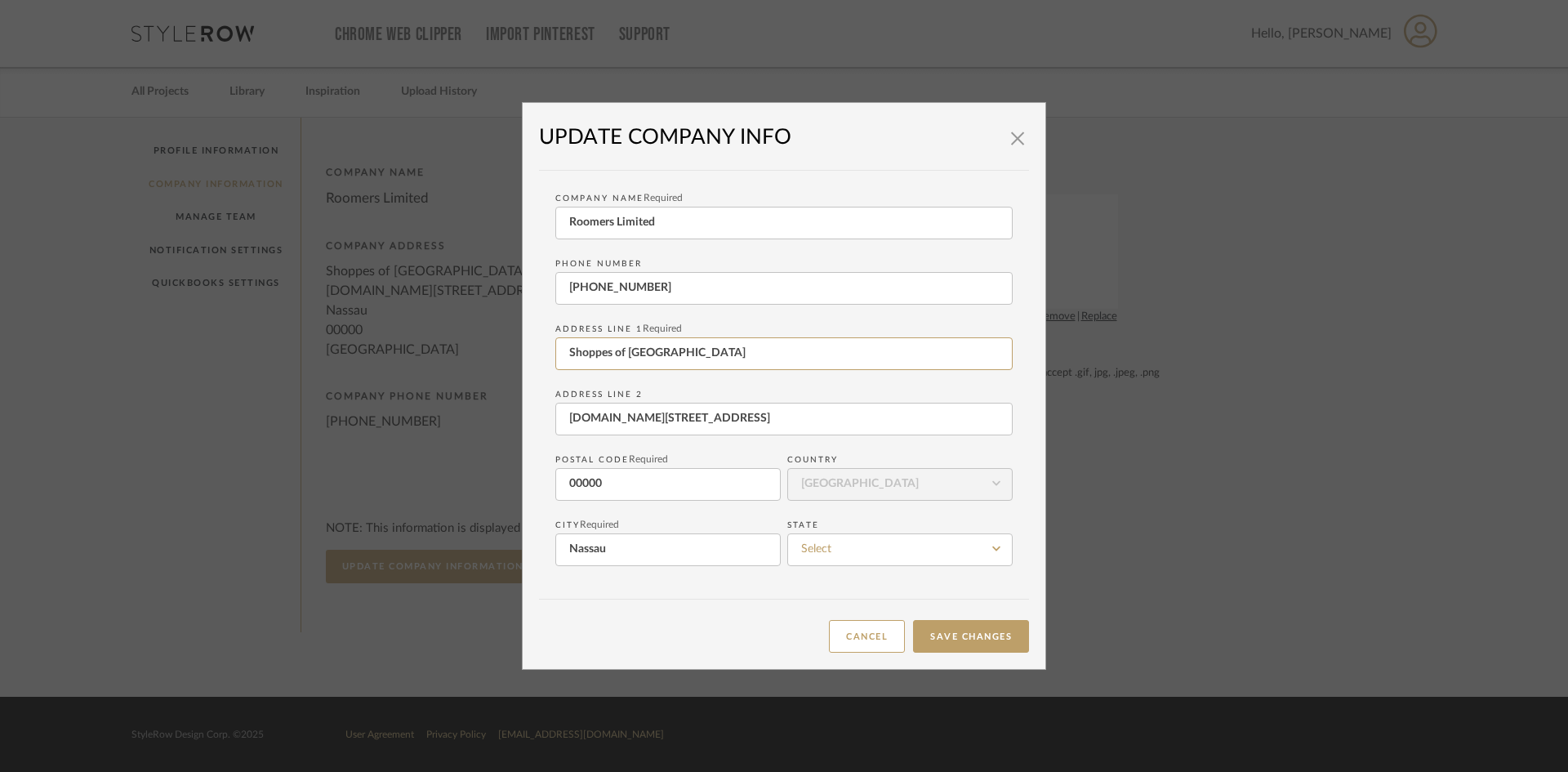
drag, startPoint x: 703, startPoint y: 355, endPoint x: 548, endPoint y: 355, distance: 155.0
click at [548, 355] on div "Company Name Required Roomers Limited Phone number [PHONE_NUMBER] Address Line …" at bounding box center [784, 376] width 490 height 412
drag, startPoint x: 722, startPoint y: 416, endPoint x: 547, endPoint y: 422, distance: 175.1
click at [547, 422] on div "Company Name Required Roomers Limited Phone number [PHONE_NUMBER] Address Line …" at bounding box center [784, 376] width 490 height 412
click at [583, 353] on input at bounding box center [784, 354] width 458 height 32
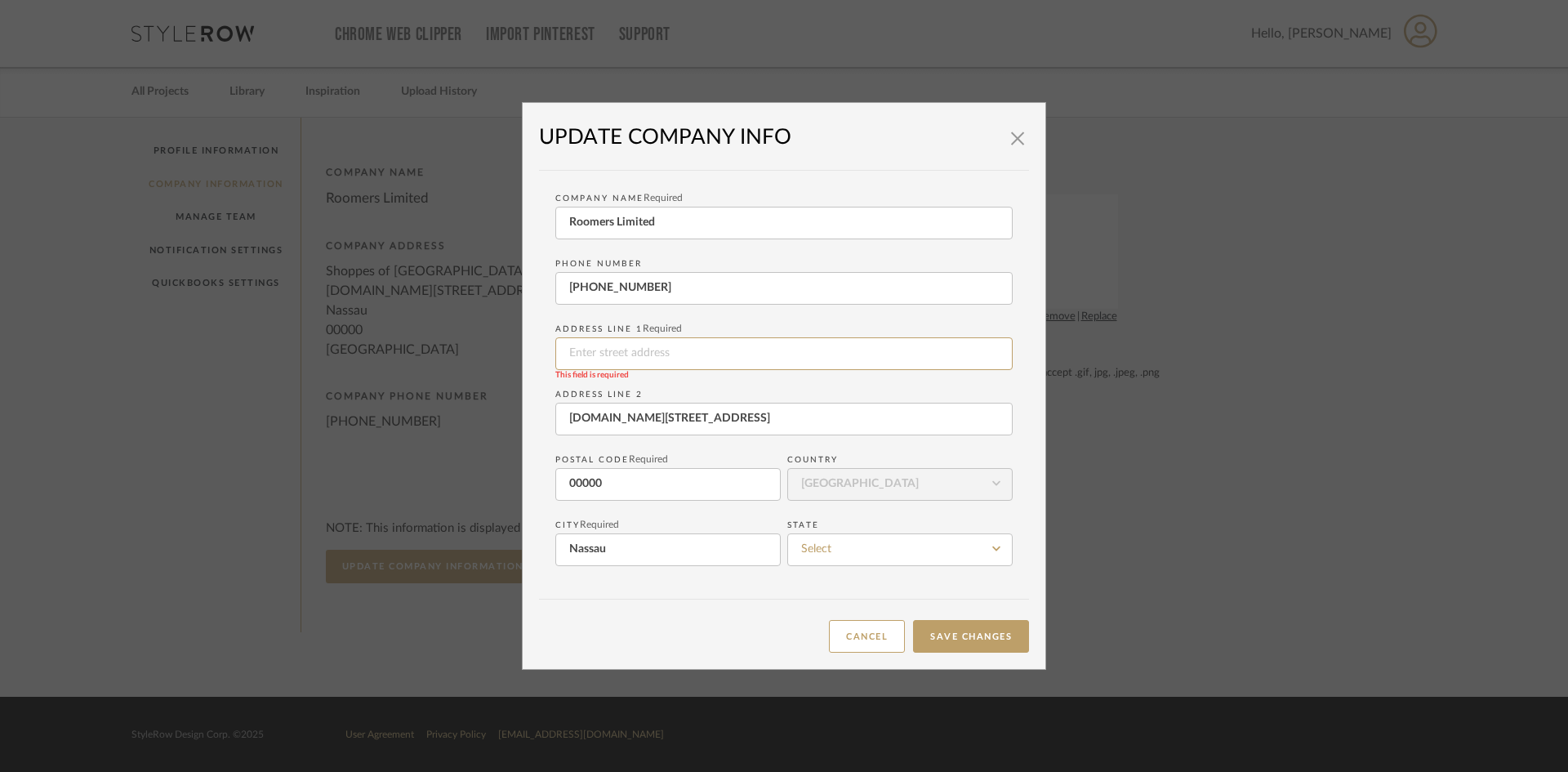
paste input "[DOMAIN_NAME][STREET_ADDRESS]"
type input "[DOMAIN_NAME][STREET_ADDRESS]"
drag, startPoint x: 743, startPoint y: 418, endPoint x: 530, endPoint y: 410, distance: 213.2
click at [540, 416] on div "Company Name Required Roomers Limited Phone number [PHONE_NUMBER] Address Line …" at bounding box center [784, 376] width 490 height 412
type input "Shoppes of [GEOGRAPHIC_DATA]"
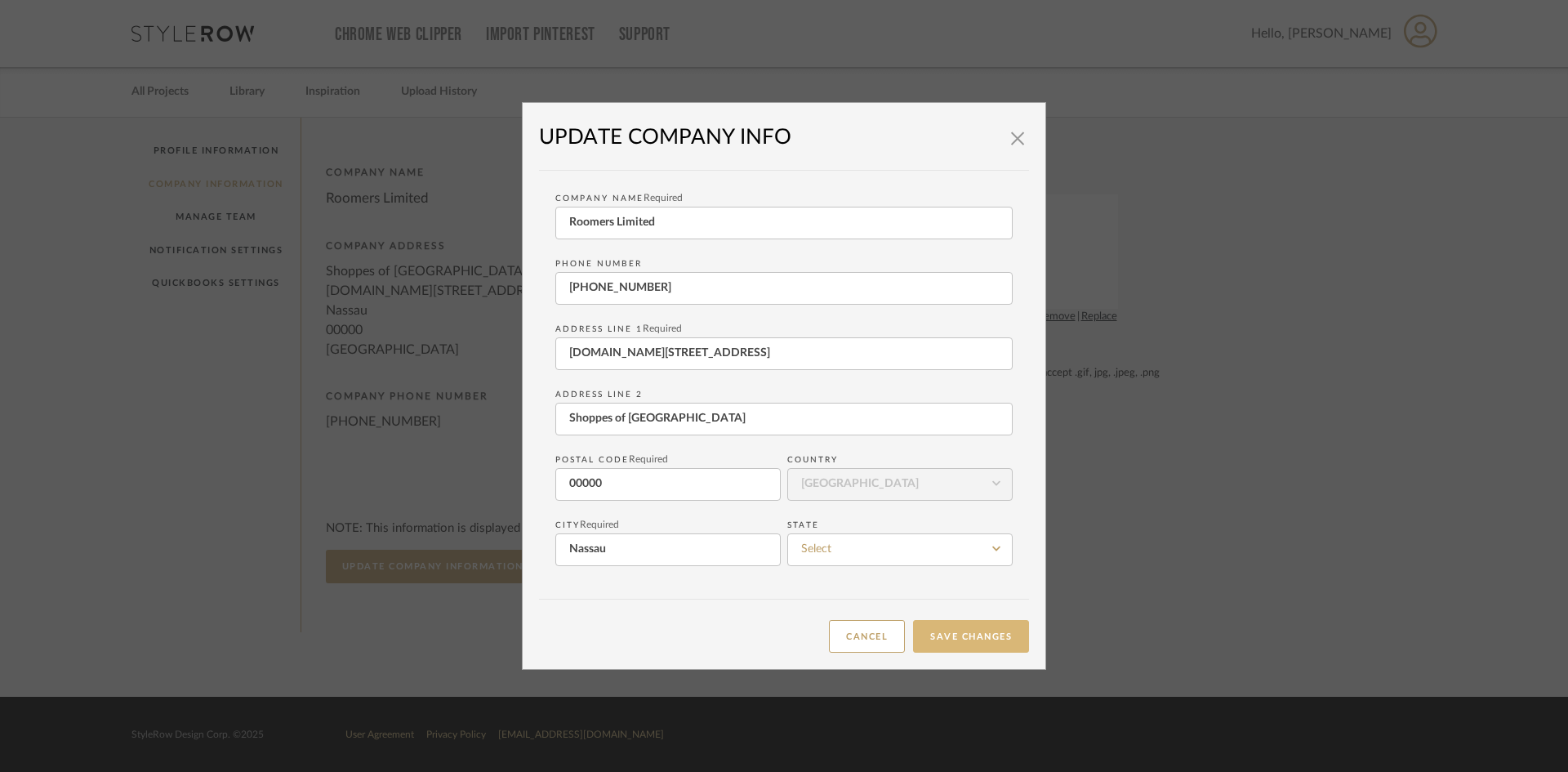
click at [935, 631] on button "Save Changes" at bounding box center [970, 636] width 116 height 33
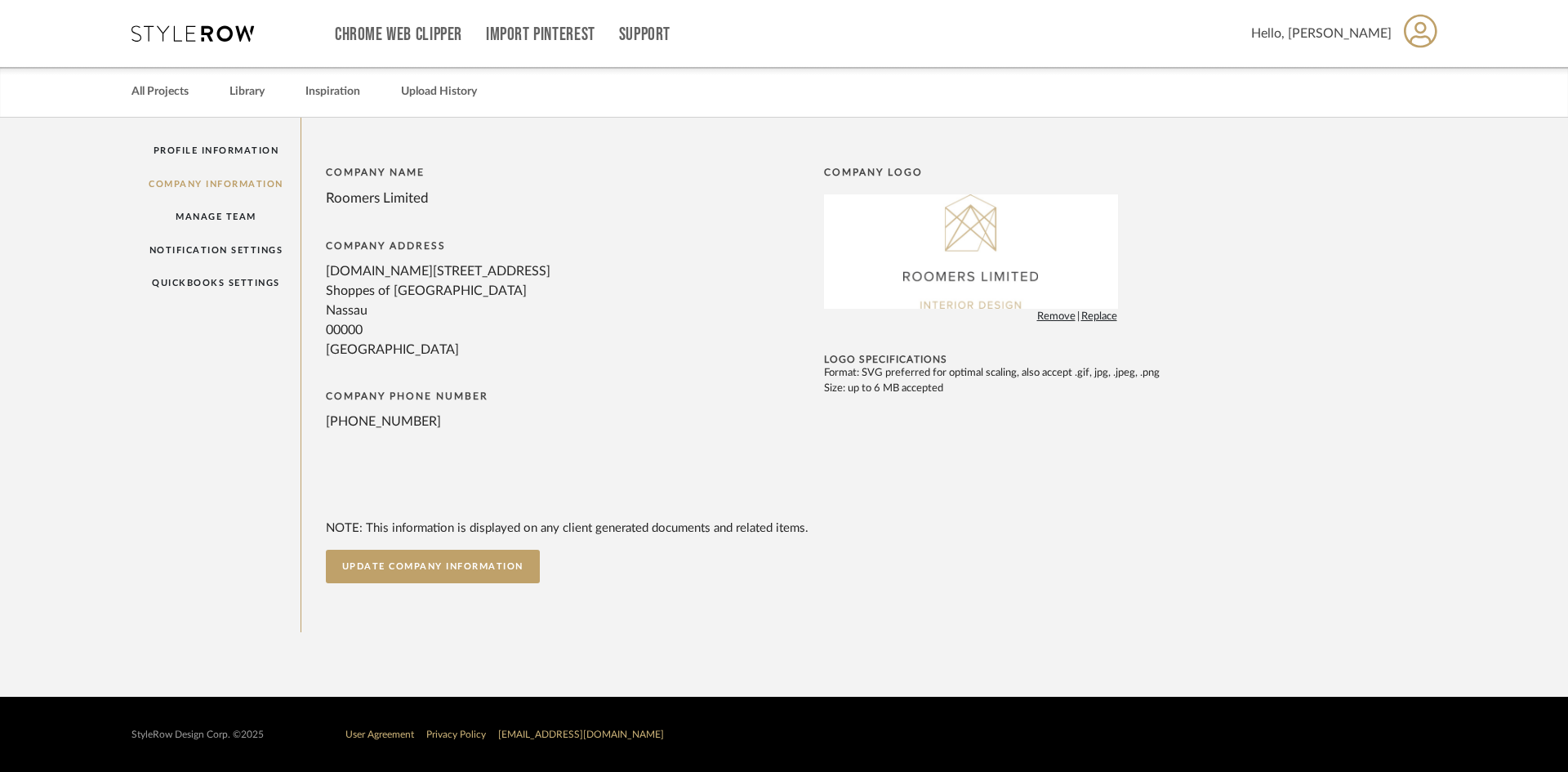
click at [1358, 31] on span "Hello, [PERSON_NAME]" at bounding box center [1321, 33] width 140 height 20
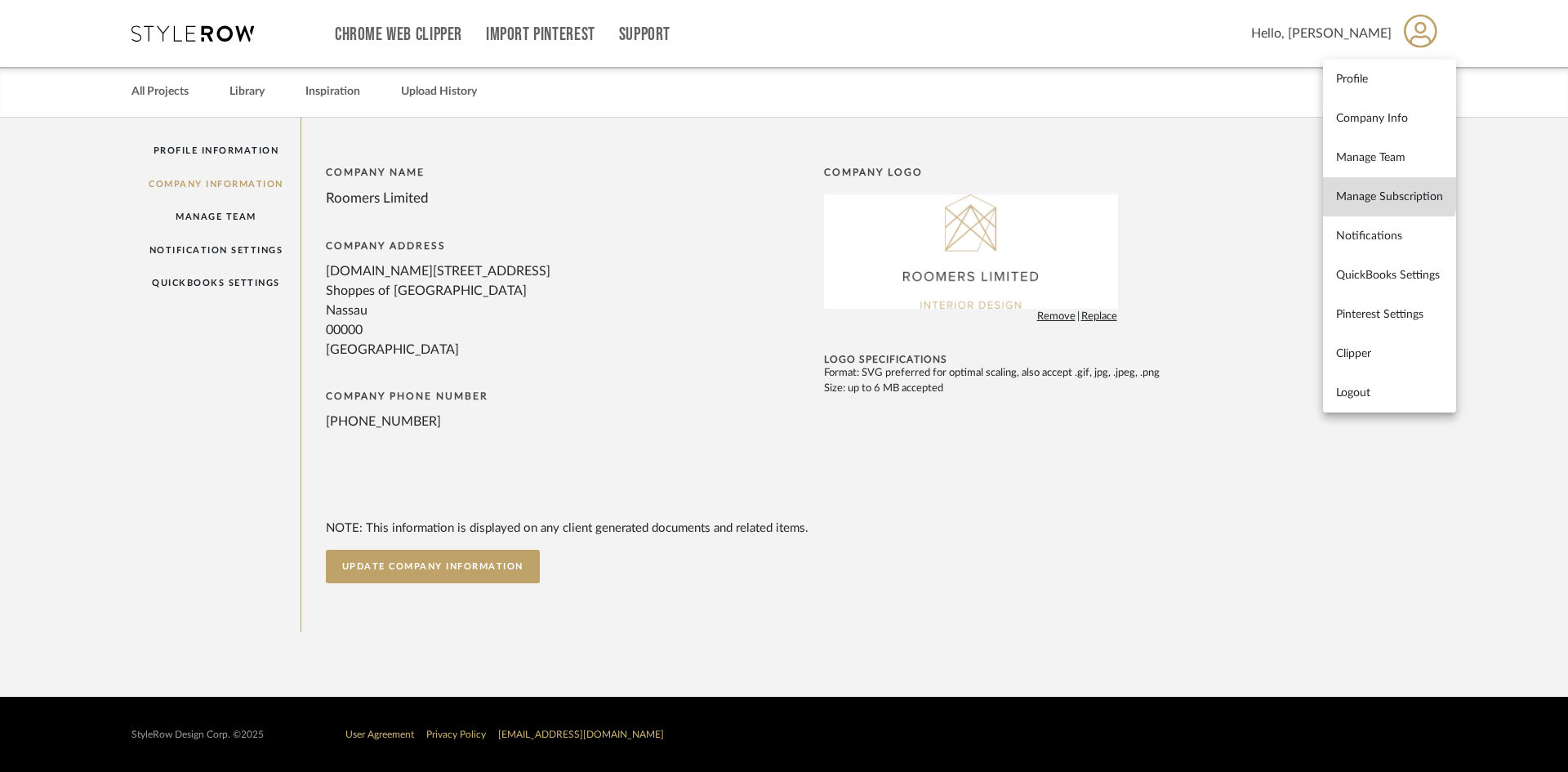
click at [1384, 194] on span "Manage Subscription" at bounding box center [1389, 196] width 107 height 13
